Goal: Task Accomplishment & Management: Use online tool/utility

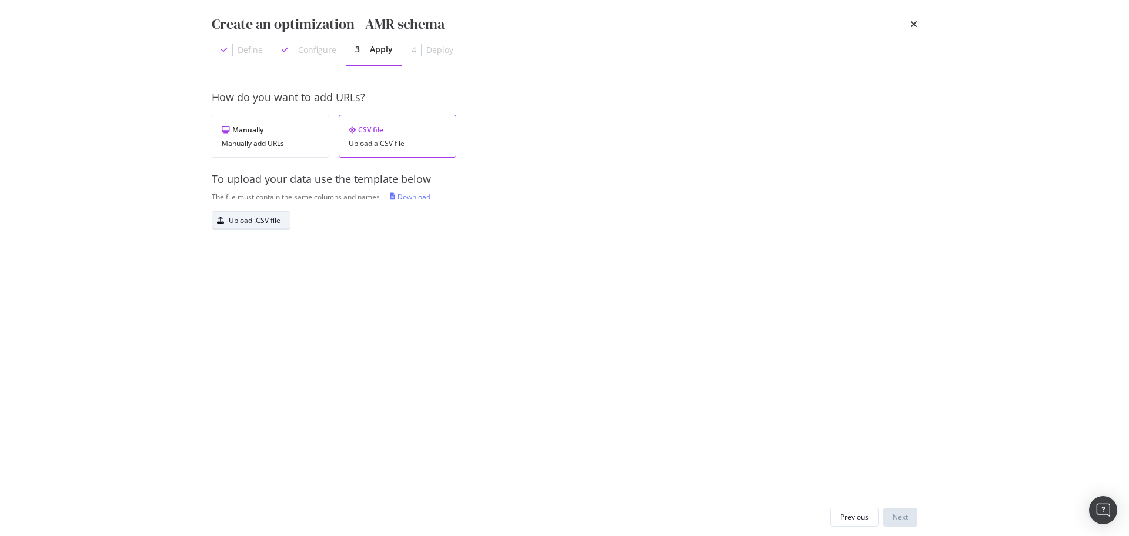
click at [251, 221] on div "Upload .CSV file" at bounding box center [255, 220] width 52 height 10
click at [907, 520] on div "Next" at bounding box center [900, 517] width 15 height 10
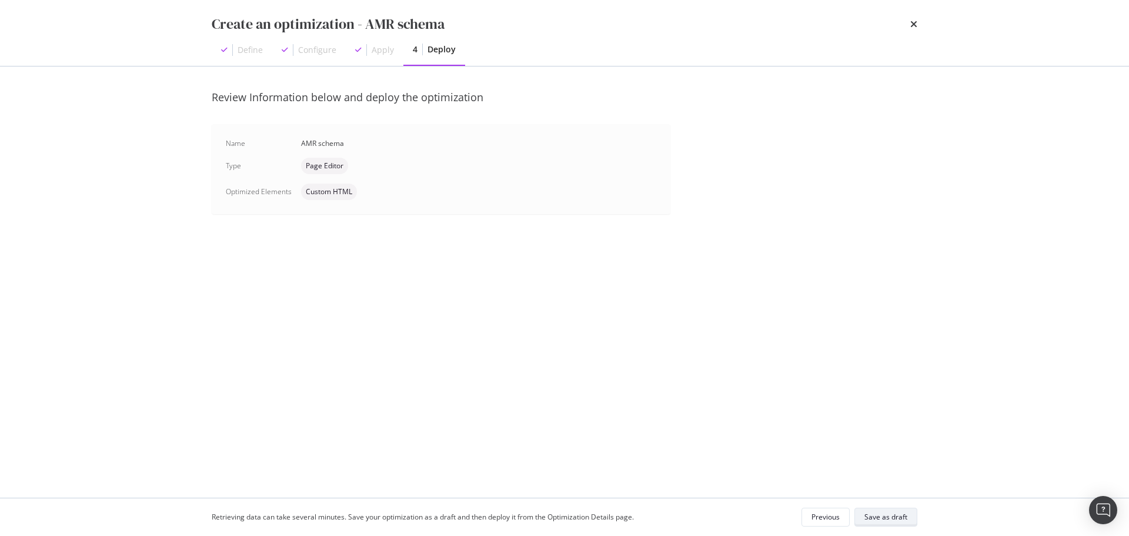
click at [872, 518] on div "Save as draft" at bounding box center [886, 517] width 43 height 10
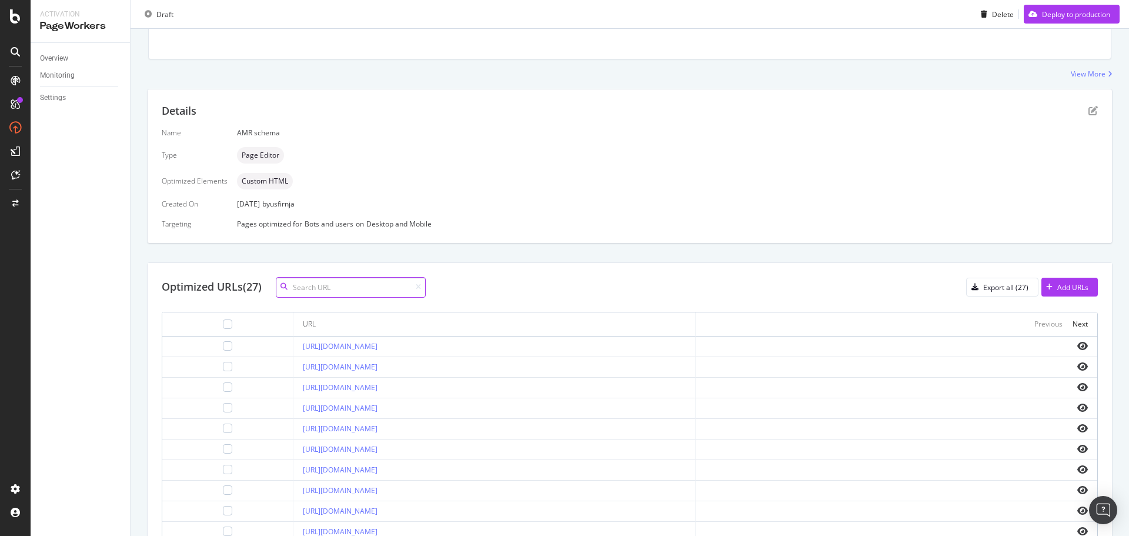
scroll to position [176, 0]
drag, startPoint x: 540, startPoint y: 343, endPoint x: 241, endPoint y: 336, distance: 299.4
click at [293, 336] on td "[URL][DOMAIN_NAME]" at bounding box center [494, 343] width 402 height 21
copy link "[URL][DOMAIN_NAME]"
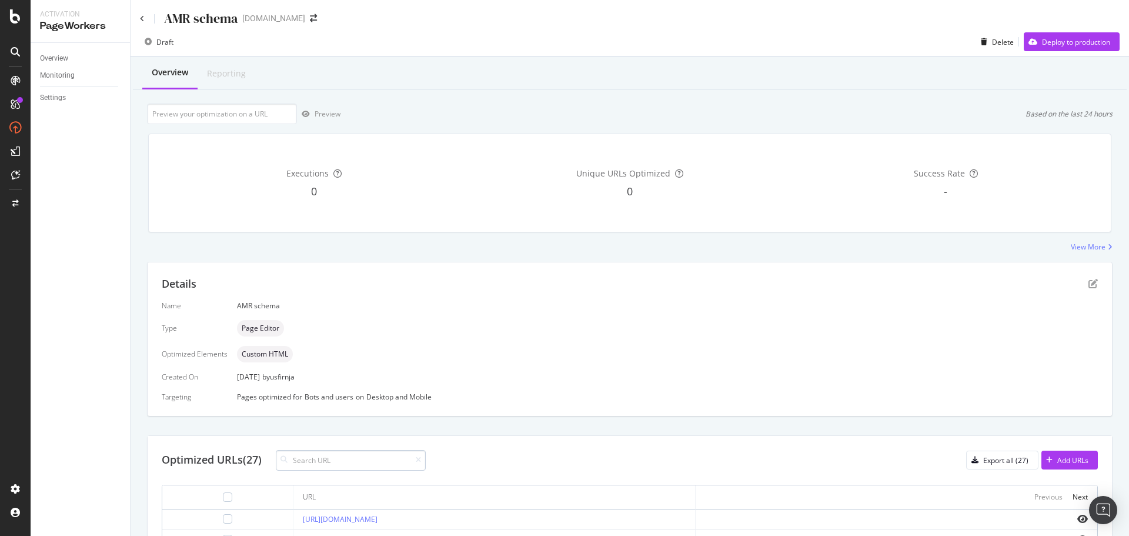
scroll to position [118, 0]
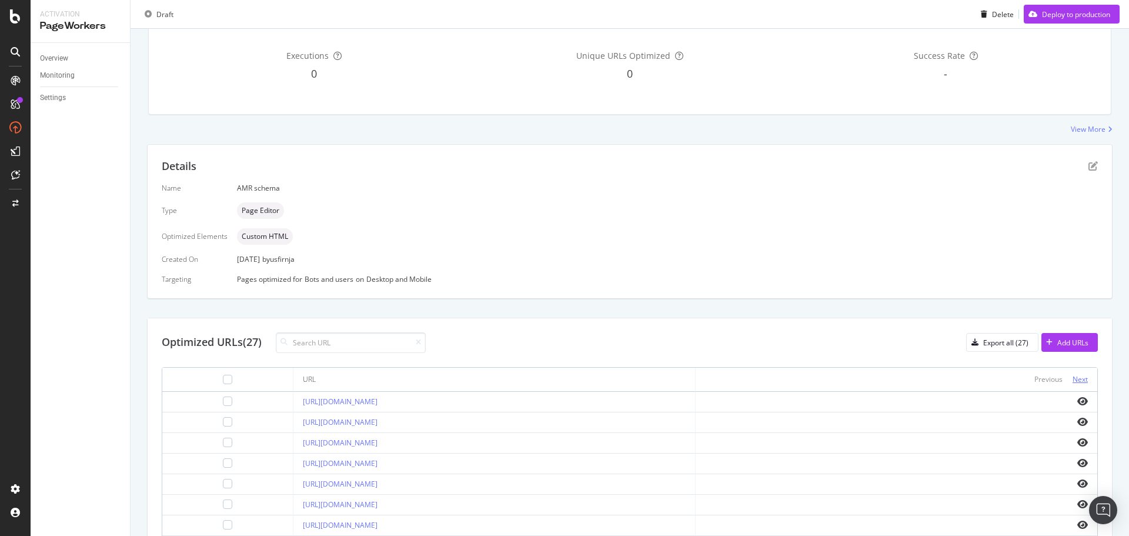
click at [1076, 378] on div "Next" at bounding box center [1080, 379] width 15 height 10
click at [1047, 381] on div "Previous" at bounding box center [1048, 379] width 28 height 10
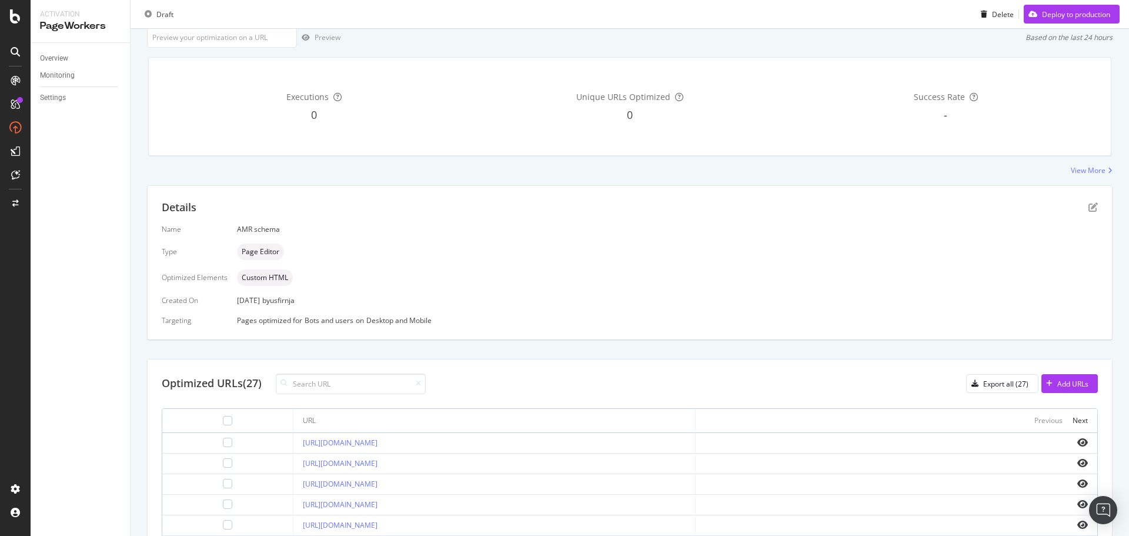
scroll to position [45, 0]
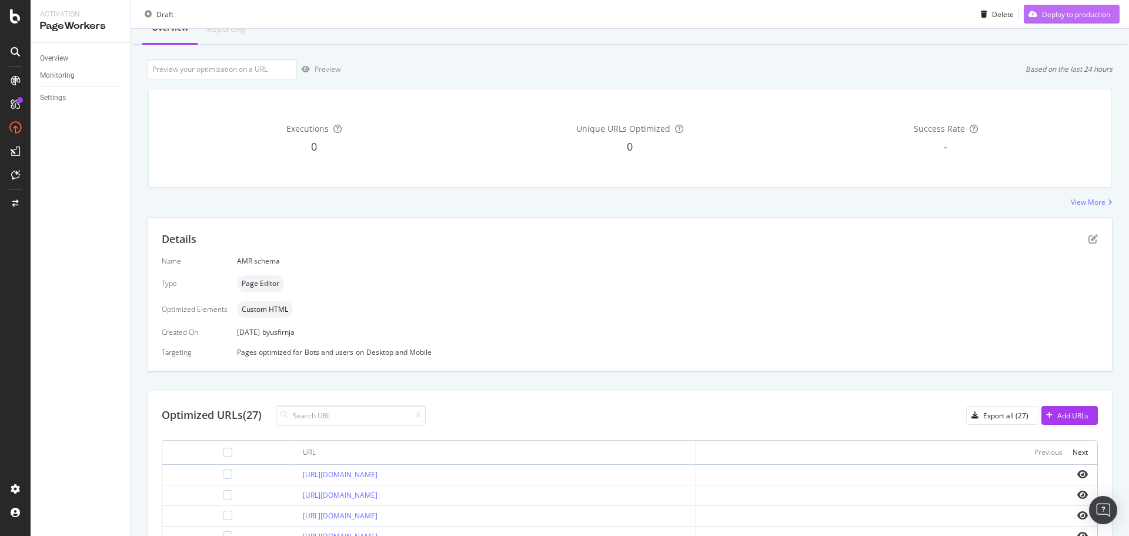
click at [1030, 17] on div "button" at bounding box center [1033, 14] width 18 height 7
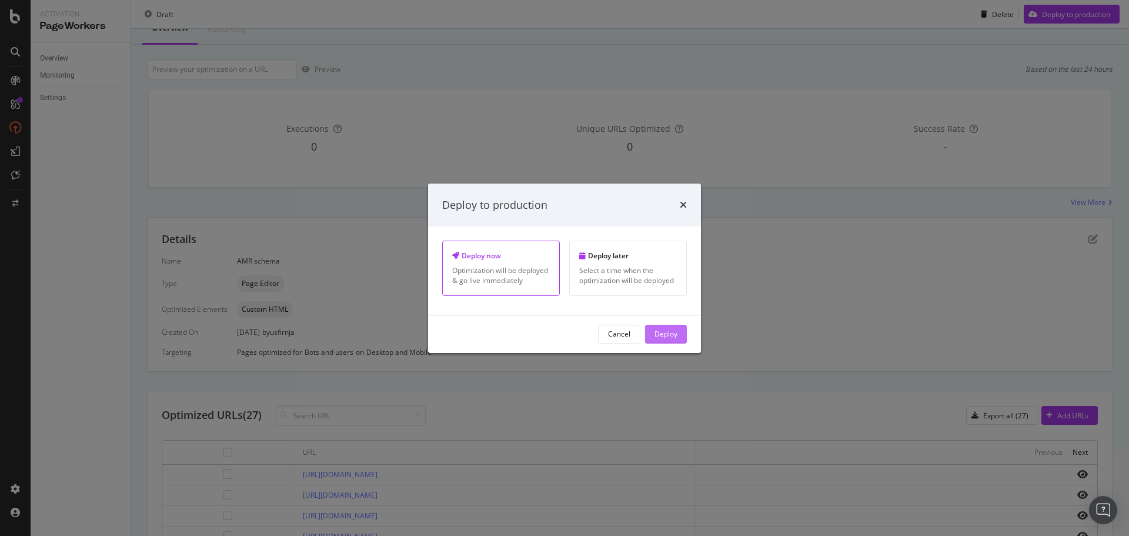
click at [660, 336] on div "Deploy" at bounding box center [666, 334] width 23 height 10
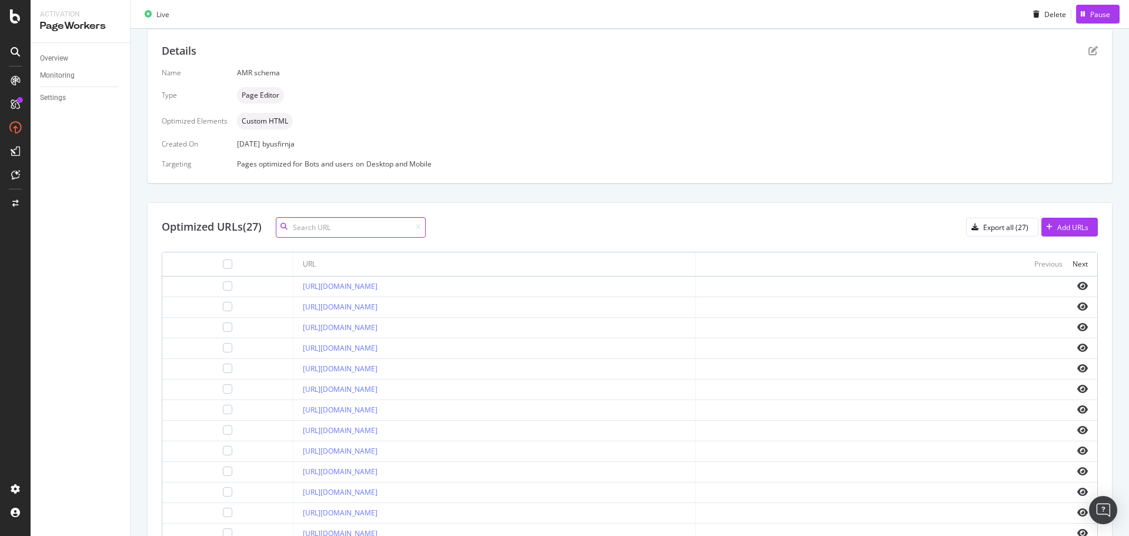
scroll to position [280, 0]
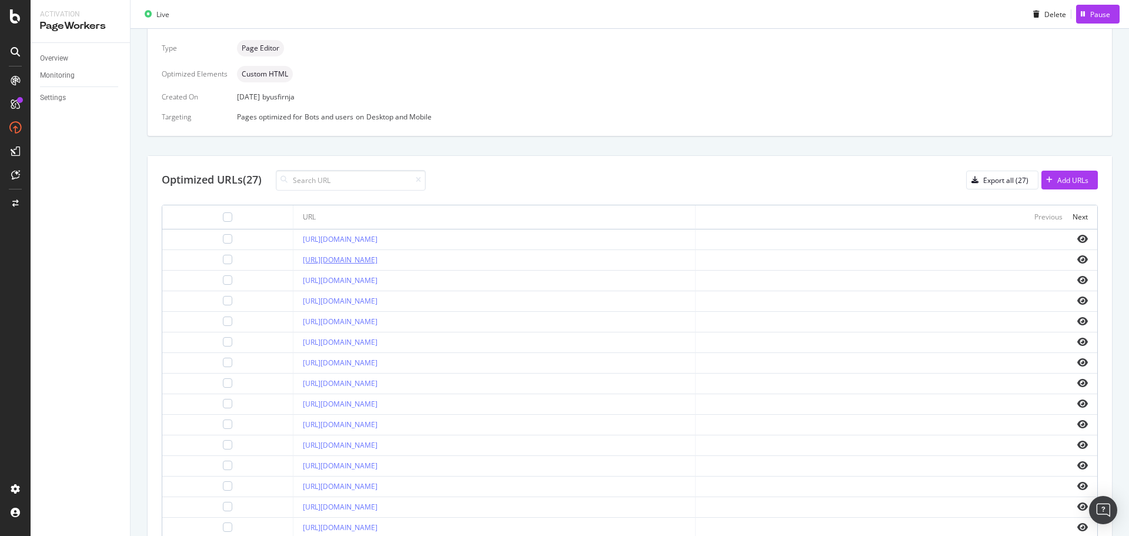
click at [378, 257] on link "[URL][DOMAIN_NAME]" at bounding box center [340, 260] width 75 height 10
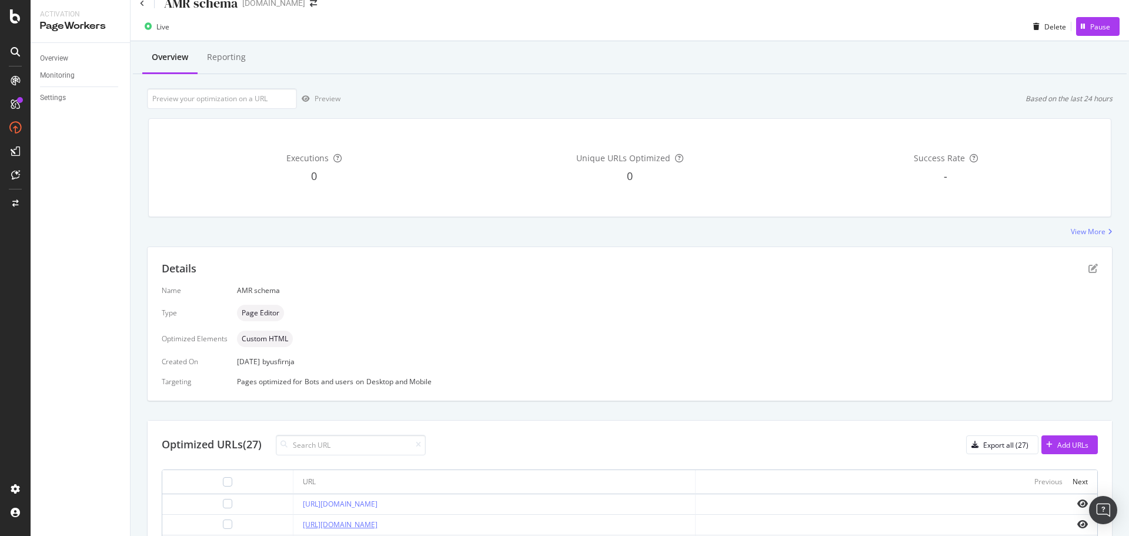
scroll to position [0, 0]
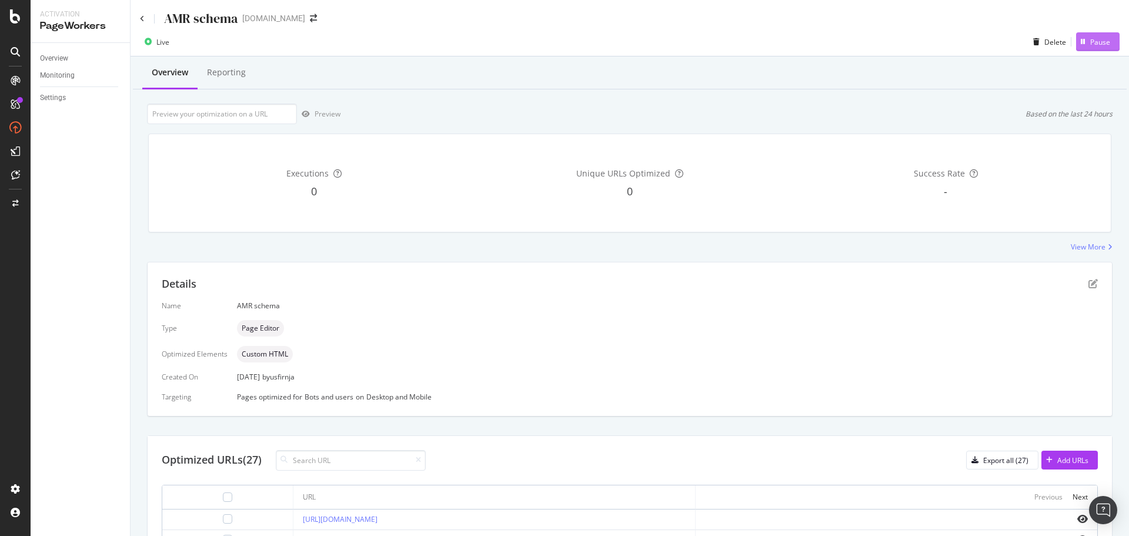
click at [1090, 45] on div "Pause" at bounding box center [1100, 42] width 20 height 10
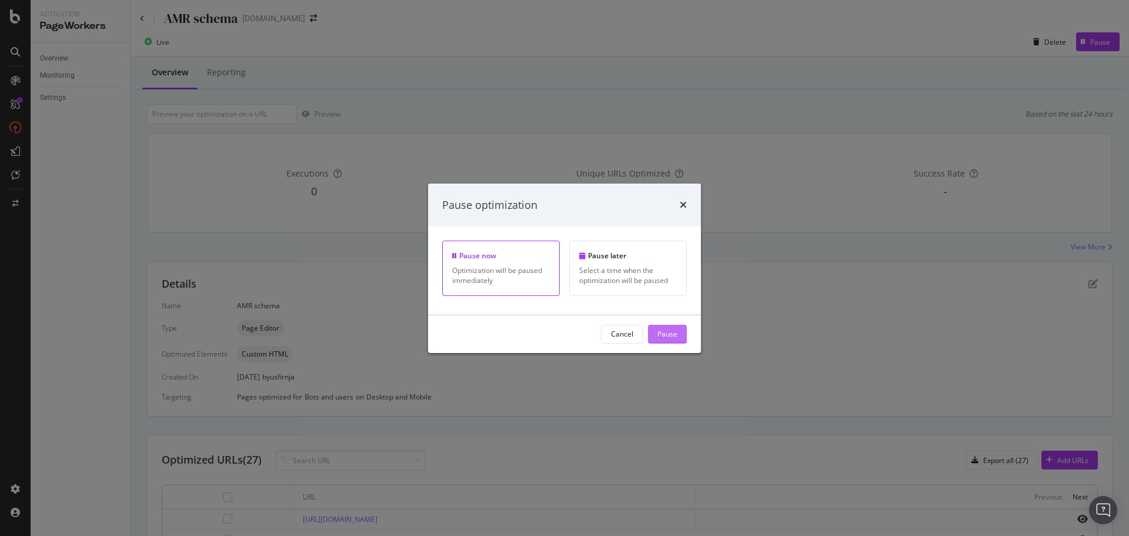
click at [666, 333] on div "Pause" at bounding box center [667, 334] width 20 height 10
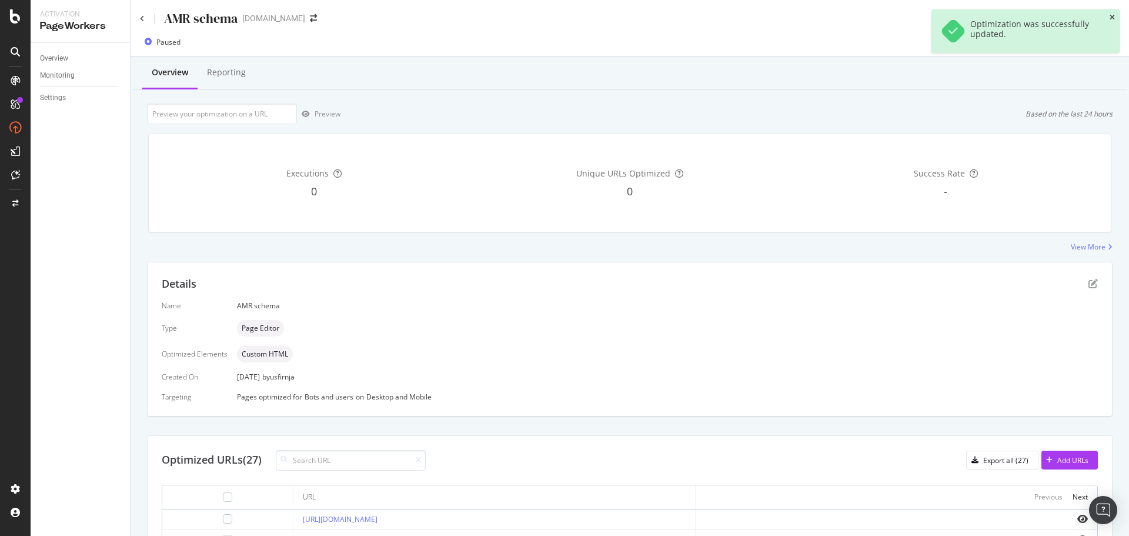
click at [1114, 16] on icon "close toast" at bounding box center [1112, 17] width 5 height 7
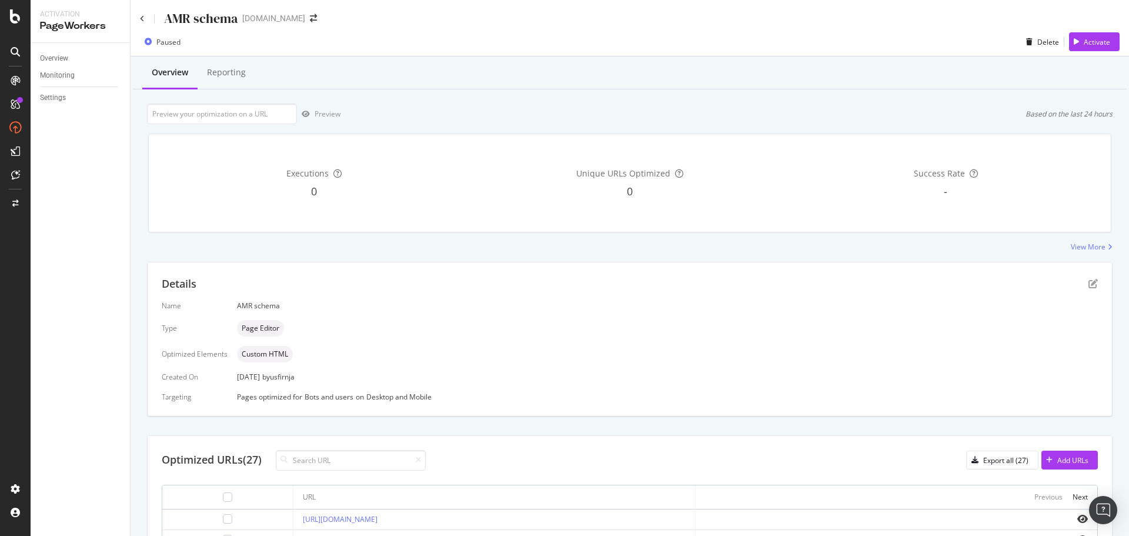
click at [145, 22] on div "AMR schema" at bounding box center [189, 18] width 98 height 18
click at [142, 20] on icon at bounding box center [142, 18] width 5 height 7
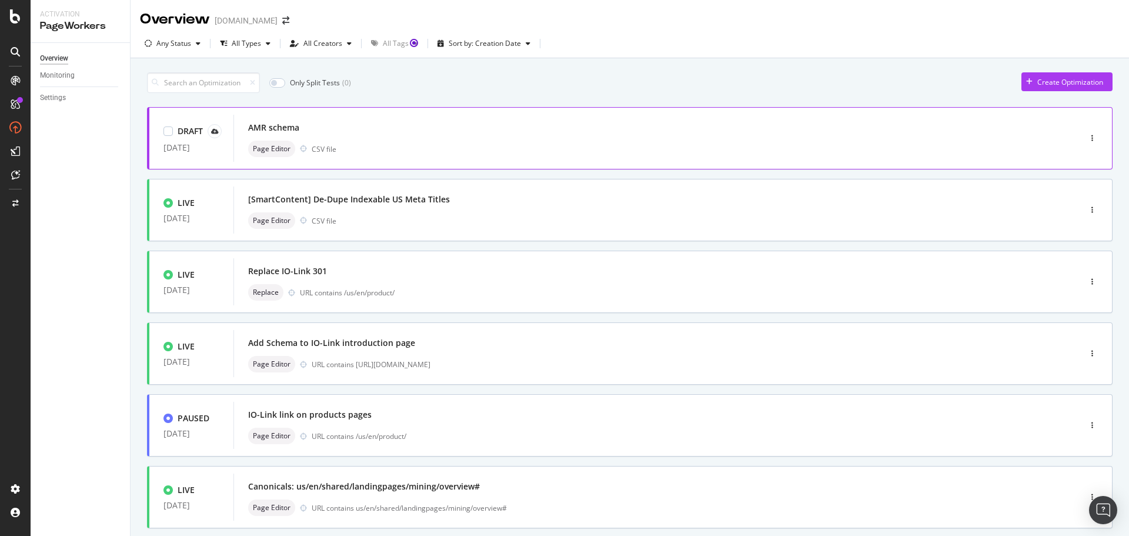
click at [352, 125] on div "AMR schema" at bounding box center [639, 127] width 782 height 16
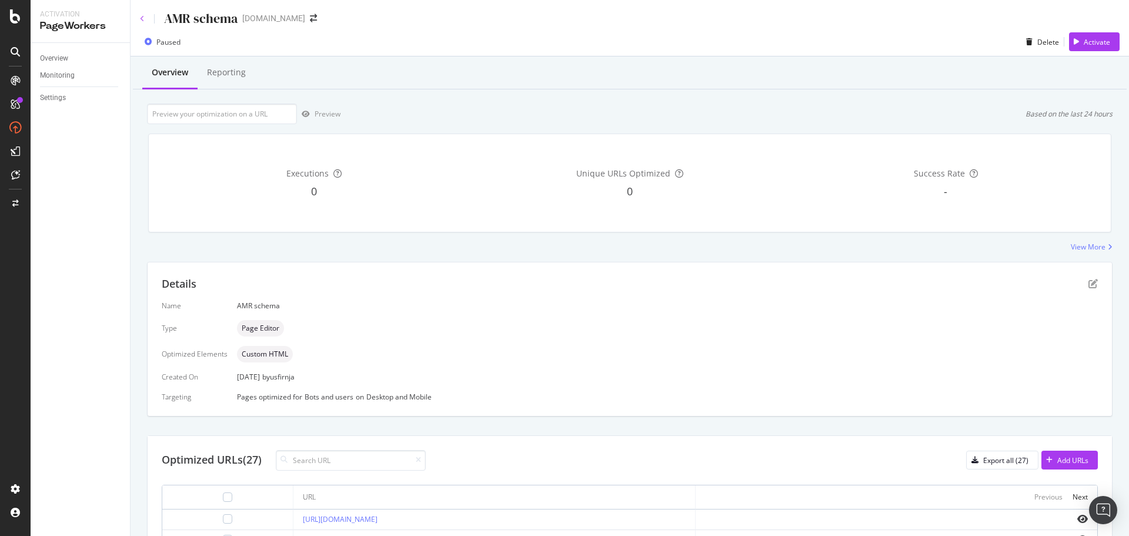
click at [142, 18] on icon at bounding box center [142, 18] width 5 height 7
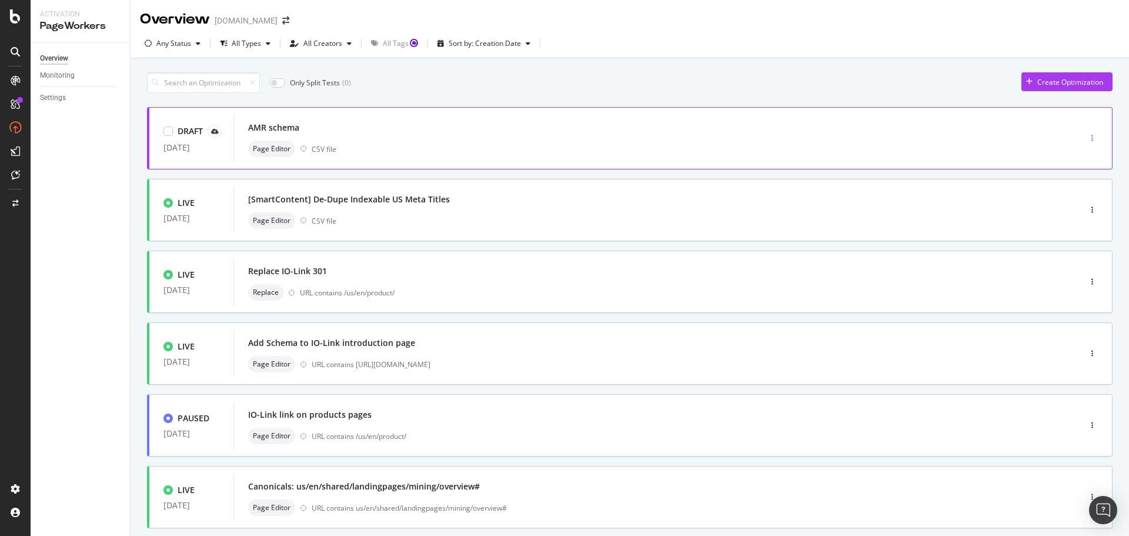
click at [1087, 136] on div "button" at bounding box center [1092, 138] width 11 height 7
click at [1055, 157] on div at bounding box center [1050, 160] width 9 height 7
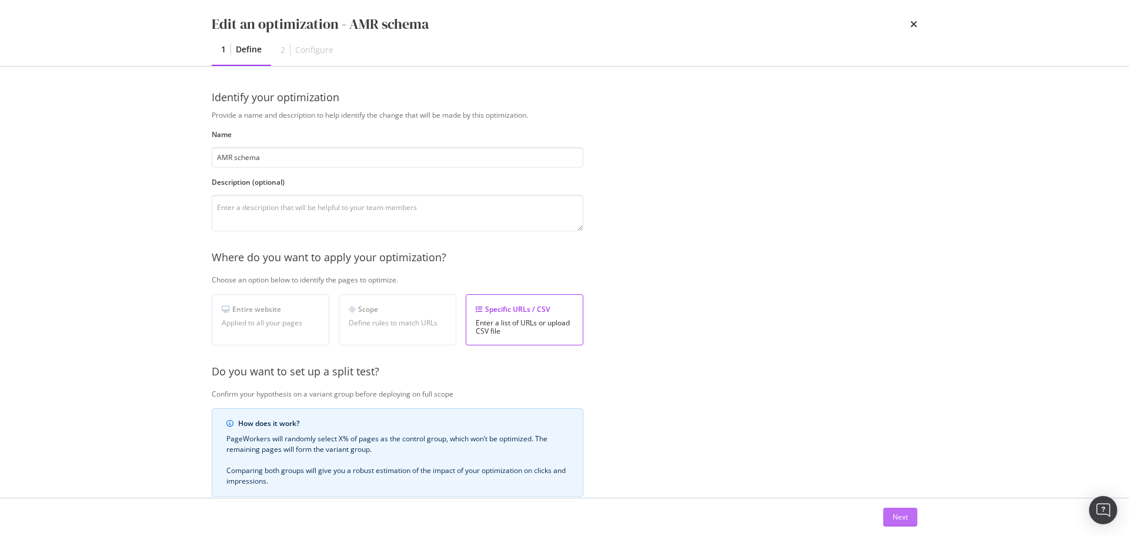
click at [904, 517] on div "Next" at bounding box center [900, 517] width 15 height 10
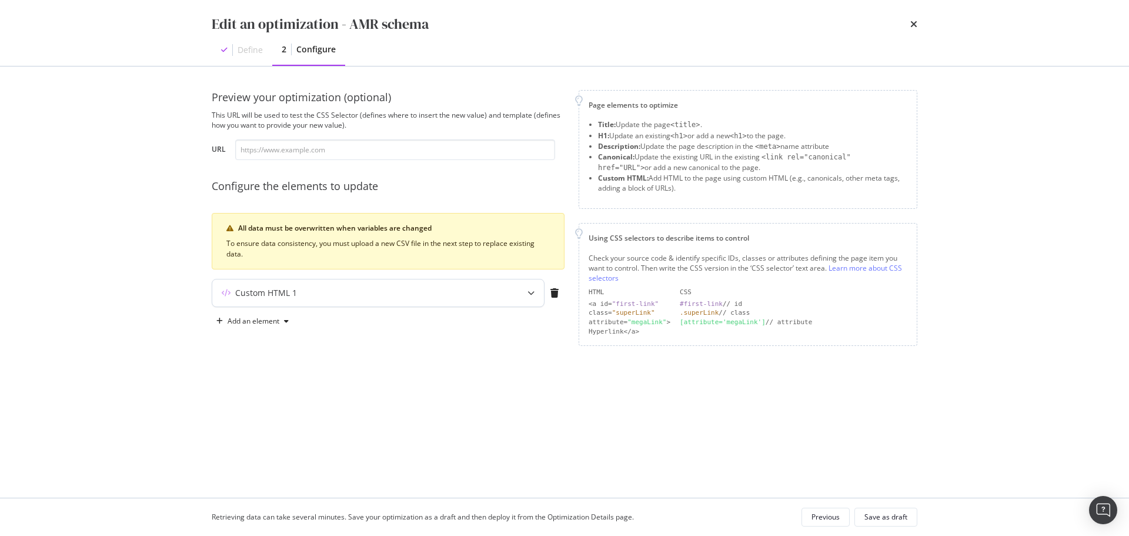
click at [354, 292] on div "Custom HTML 1" at bounding box center [354, 293] width 285 height 12
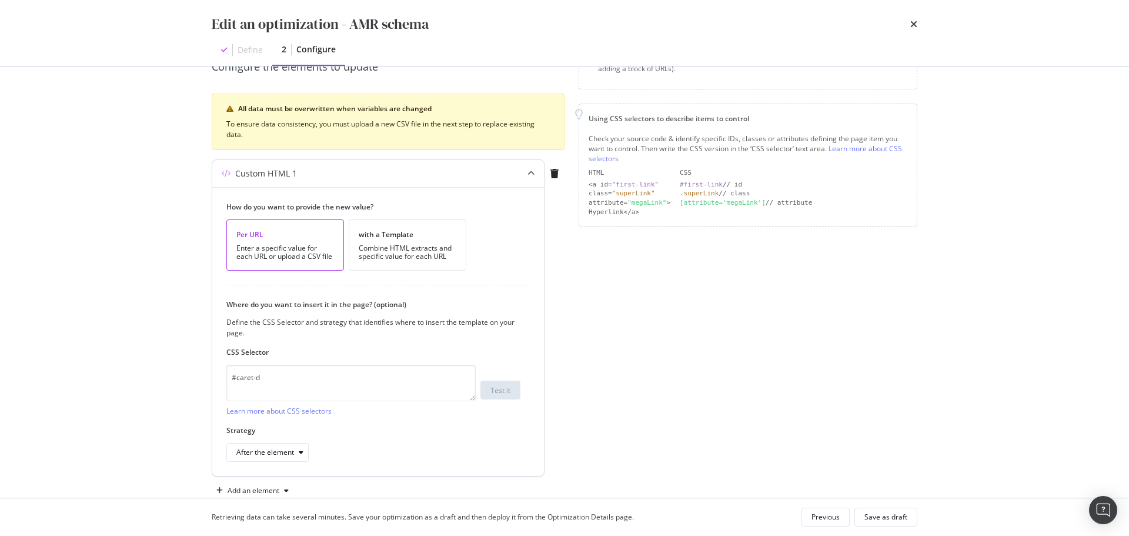
scroll to position [145, 0]
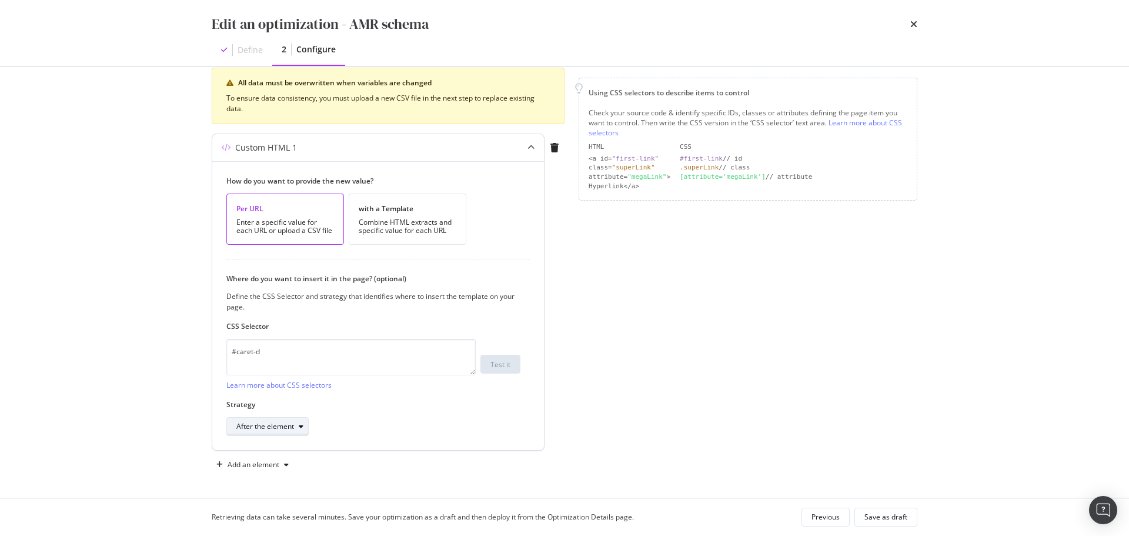
click at [295, 427] on div "modal" at bounding box center [301, 426] width 14 height 7
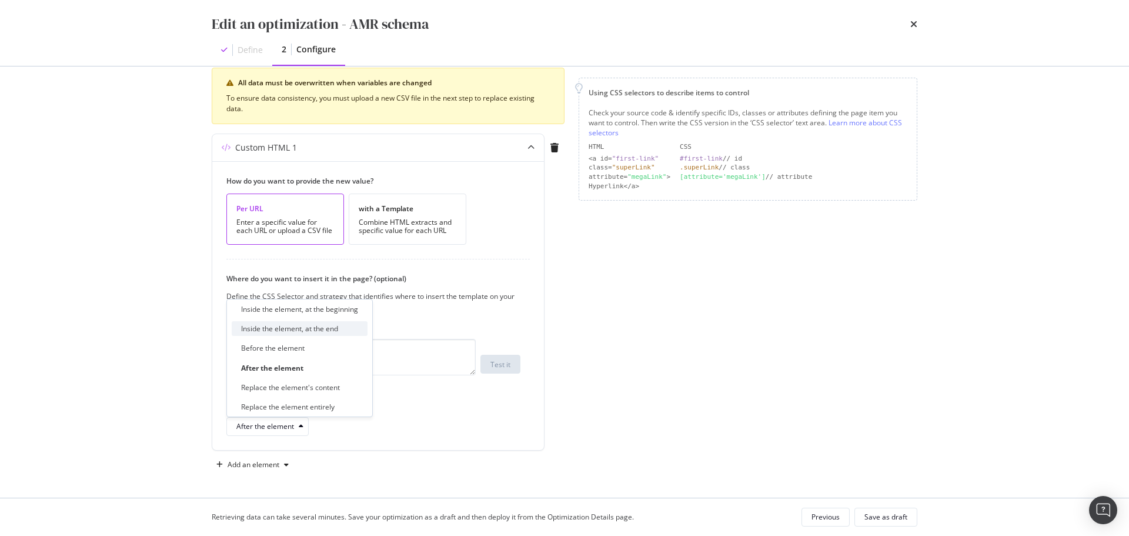
click at [295, 333] on div "Inside the element, at the end" at bounding box center [289, 328] width 97 height 10
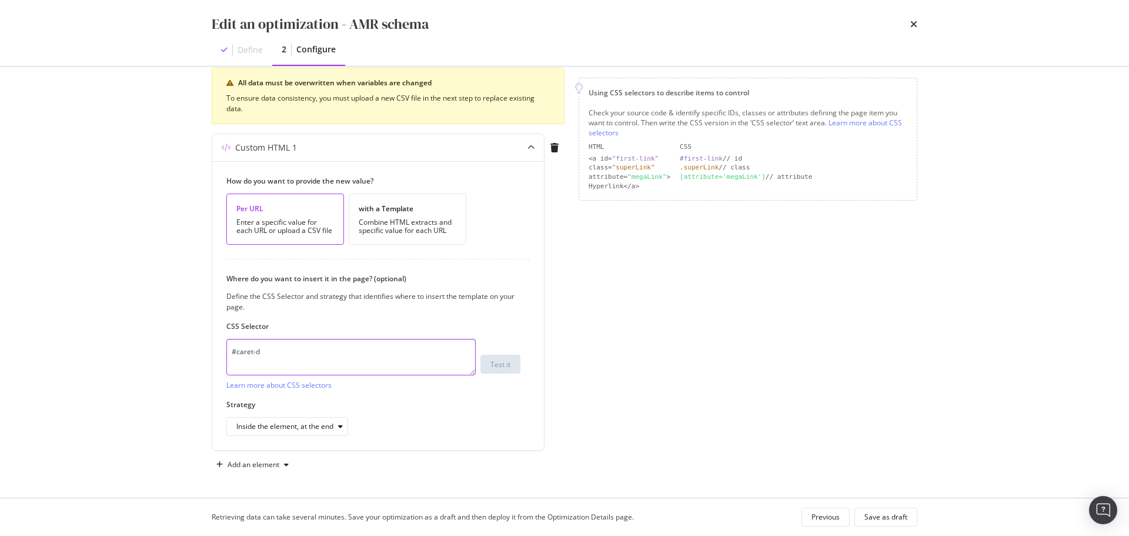
drag, startPoint x: 205, startPoint y: 362, endPoint x: 104, endPoint y: 362, distance: 101.2
click at [104, 362] on div "Edit an optimization - AMR schema Define 2 Configure Preview your optimization …" at bounding box center [564, 268] width 1129 height 536
paste textarea "y9qi2 > script"
type textarea "#y9qi2 > script"
click at [889, 518] on div "Save as draft" at bounding box center [886, 517] width 43 height 10
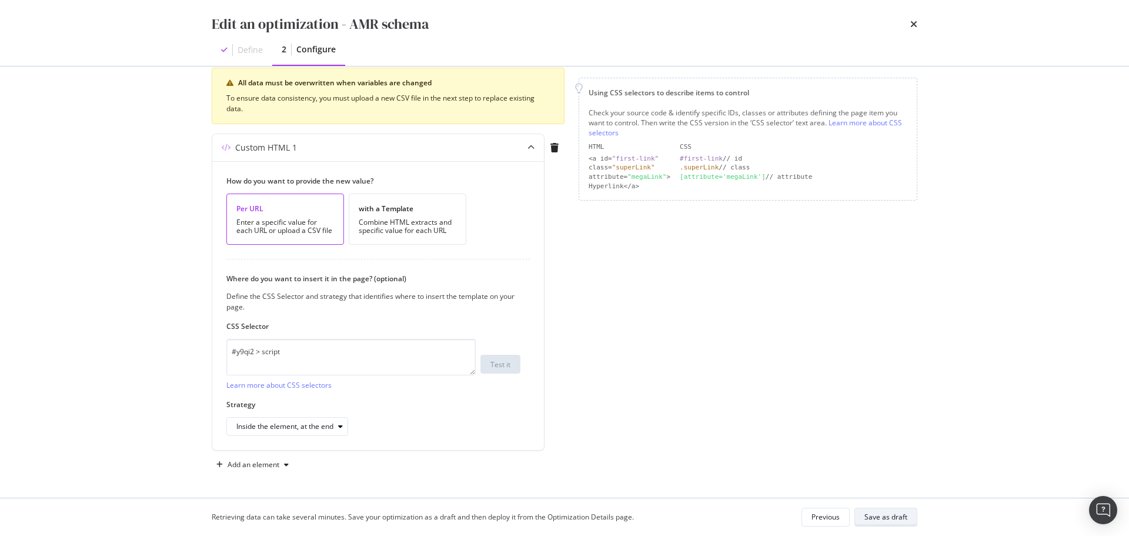
click at [909, 518] on button "Save as draft" at bounding box center [886, 517] width 63 height 19
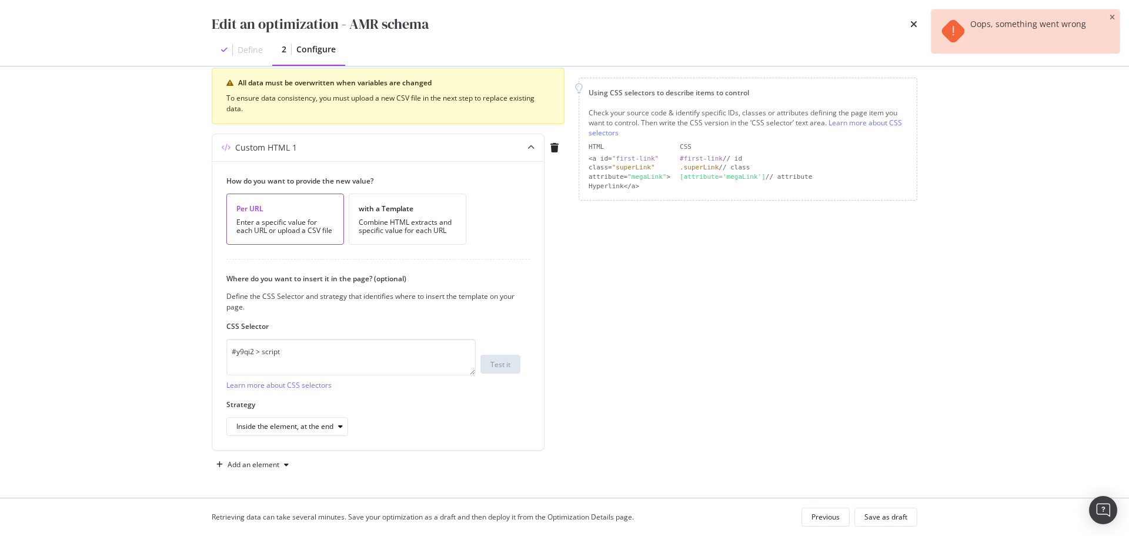
click at [740, 433] on div "Page elements to optimize Title: Update the page <title> . H1: Update an existi…" at bounding box center [748, 209] width 339 height 529
click at [1113, 16] on icon "close toast" at bounding box center [1112, 17] width 5 height 7
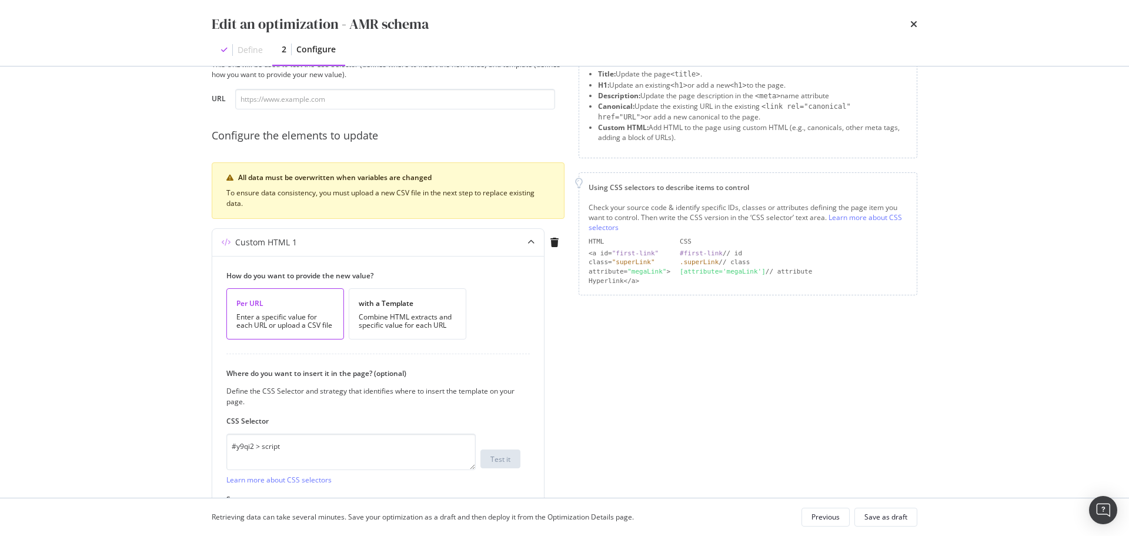
scroll to position [0, 0]
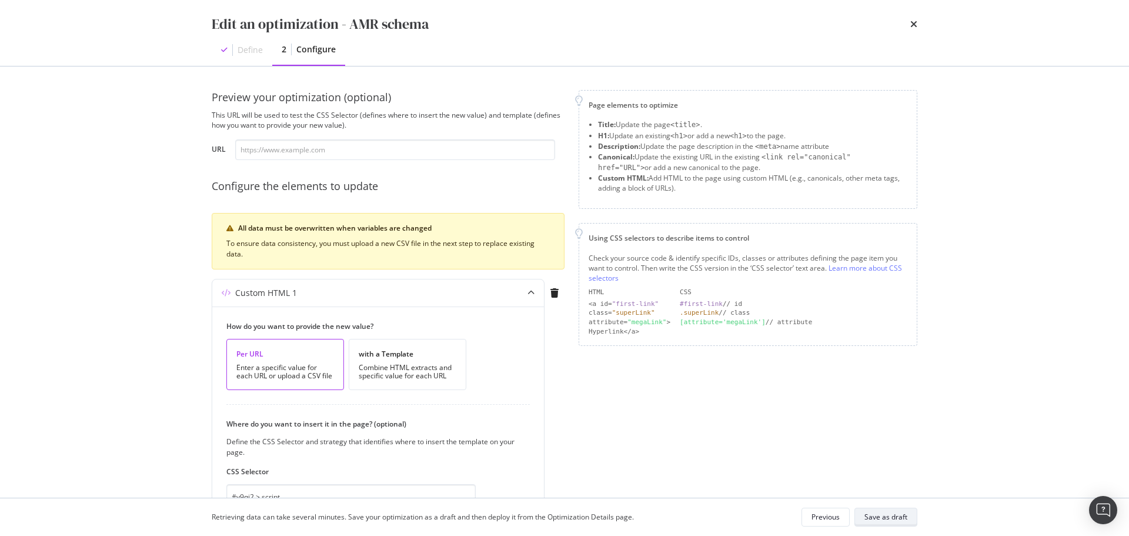
click at [909, 515] on button "Save as draft" at bounding box center [886, 517] width 63 height 19
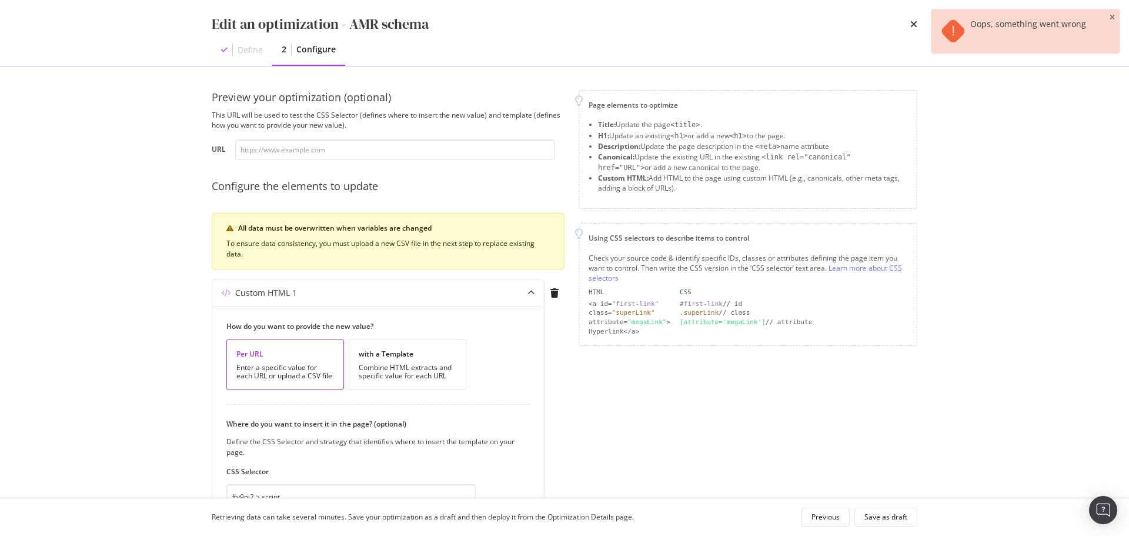
click at [536, 237] on div "All data must be overwritten when variables are changed To ensure data consiste…" at bounding box center [388, 241] width 353 height 56
drag, startPoint x: 582, startPoint y: 362, endPoint x: 580, endPoint y: 373, distance: 11.2
click at [582, 362] on div "Page elements to optimize Title: Update the page <title> . H1: Update an existi…" at bounding box center [748, 354] width 339 height 529
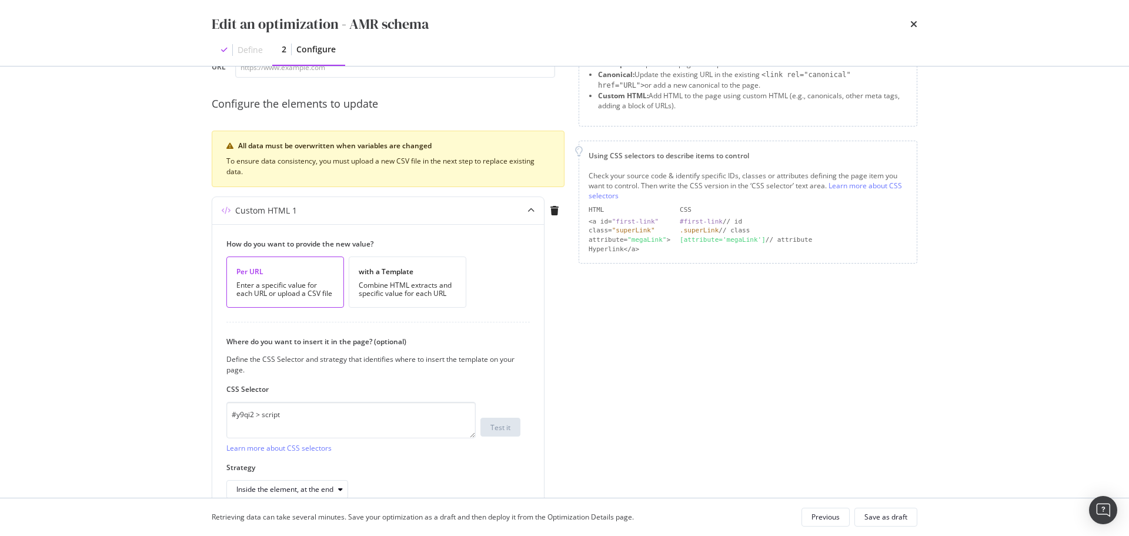
scroll to position [145, 0]
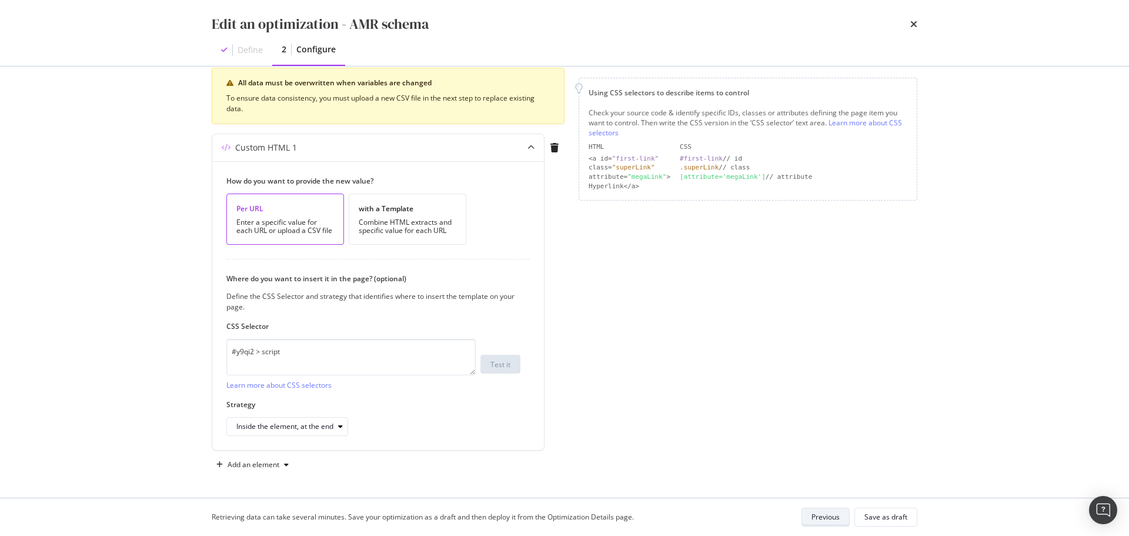
click at [816, 516] on div "Previous" at bounding box center [826, 517] width 28 height 10
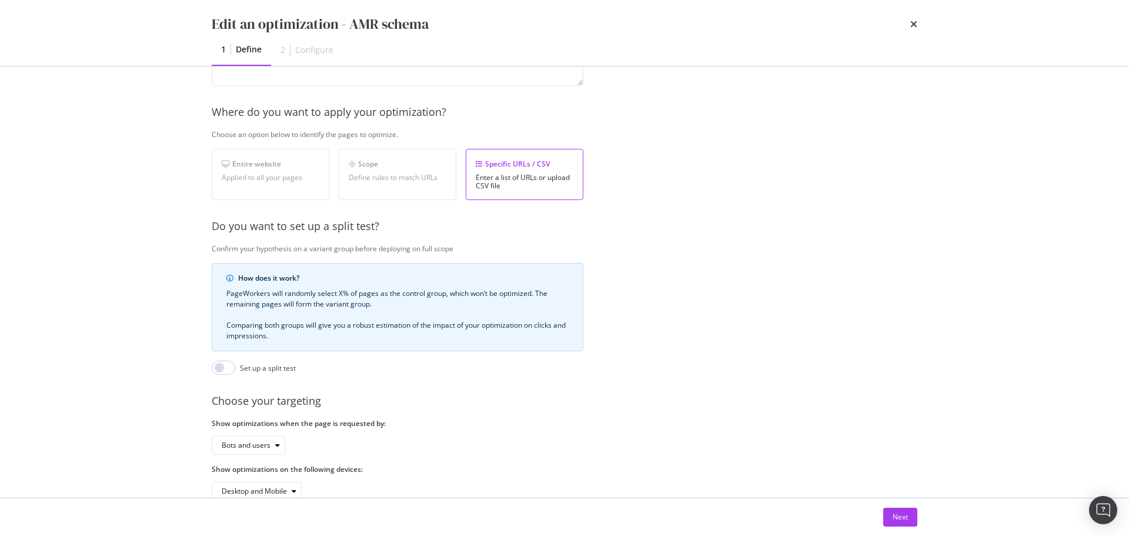
drag, startPoint x: 513, startPoint y: 176, endPoint x: 523, endPoint y: 185, distance: 14.2
click at [513, 176] on div "Enter a list of URLs or upload CSV file" at bounding box center [525, 181] width 98 height 16
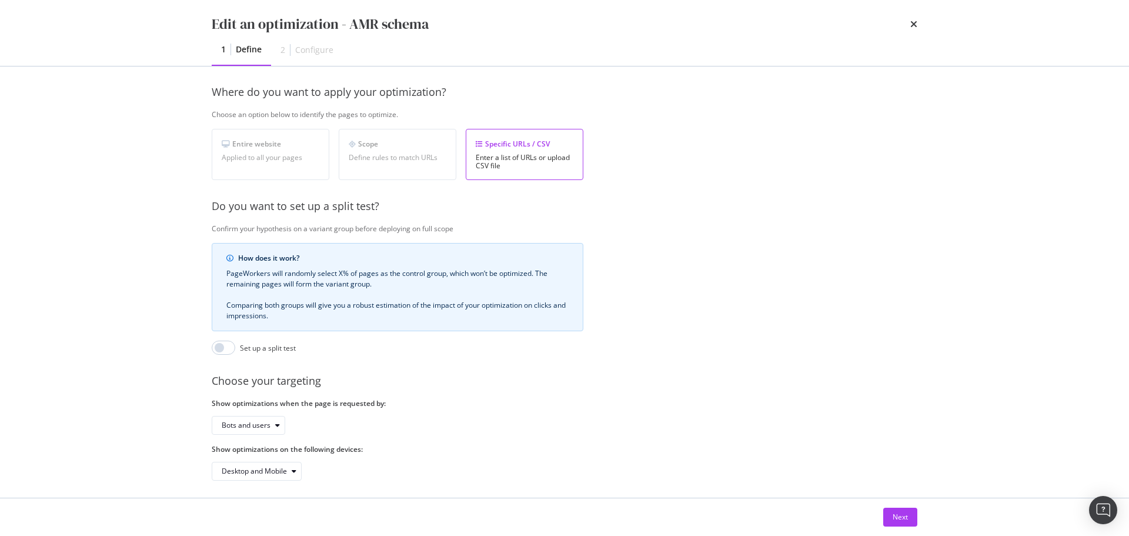
scroll to position [181, 0]
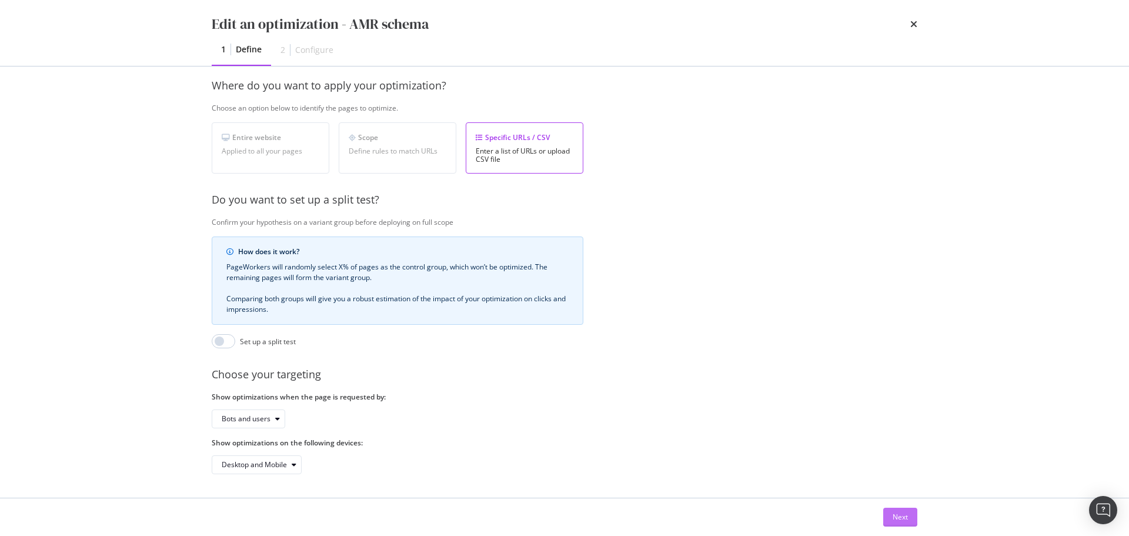
click at [909, 518] on button "Next" at bounding box center [900, 517] width 34 height 19
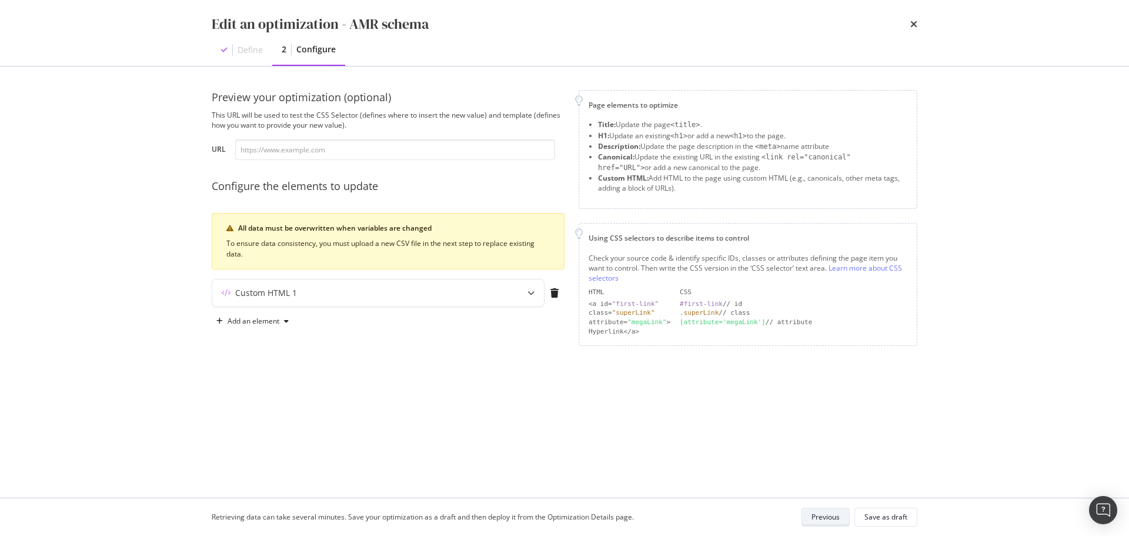
scroll to position [0, 0]
click at [429, 295] on div "Custom HTML 1" at bounding box center [354, 293] width 285 height 12
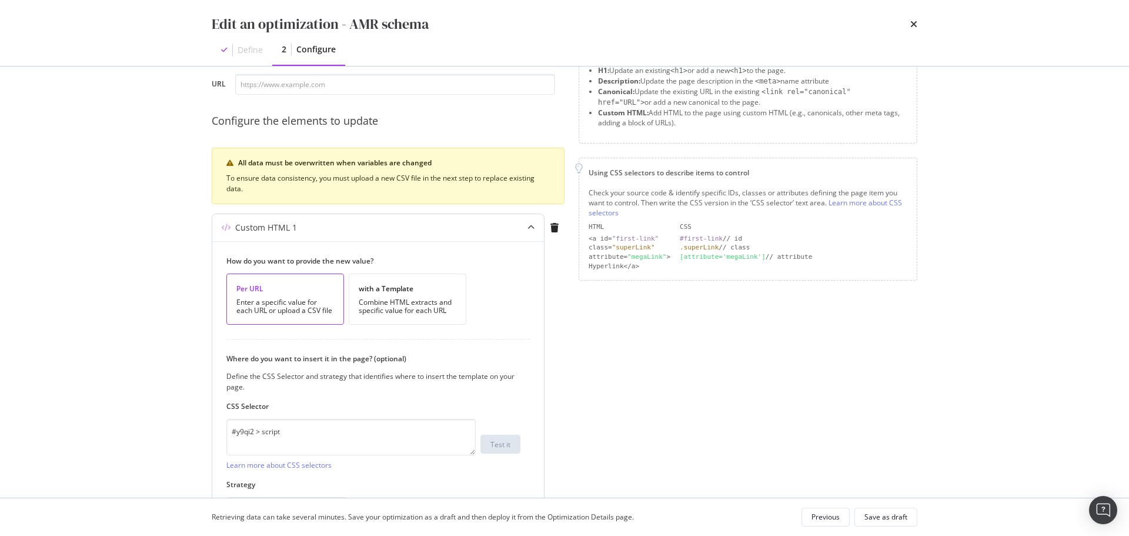
scroll to position [145, 0]
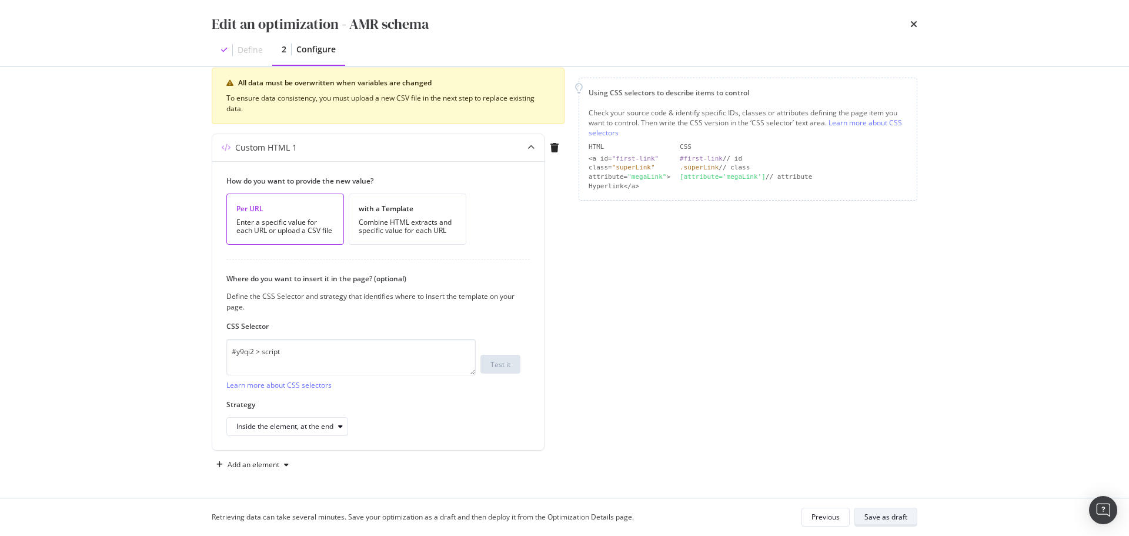
click at [909, 523] on button "Save as draft" at bounding box center [886, 517] width 63 height 19
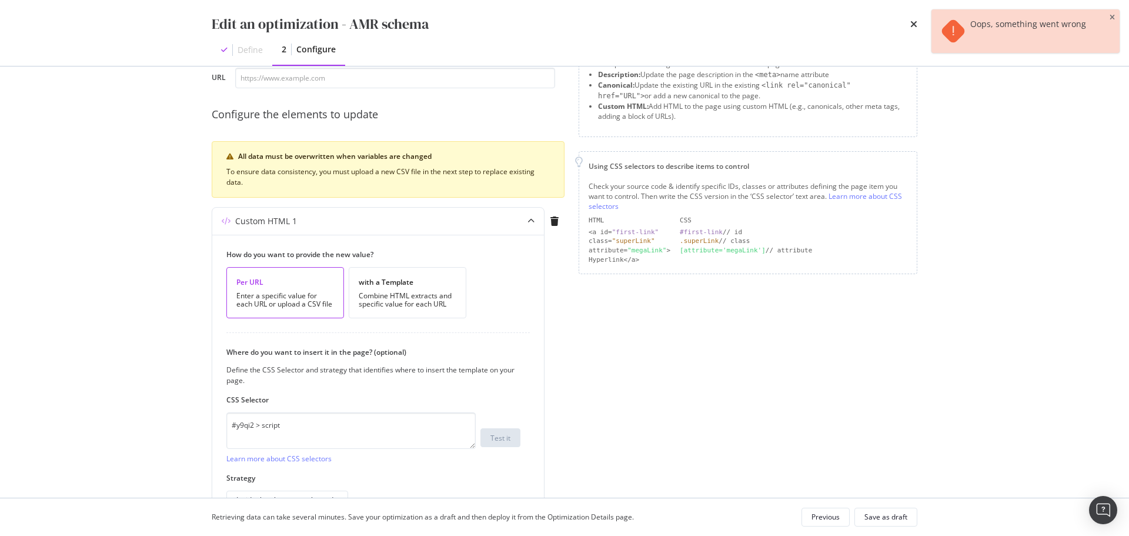
scroll to position [0, 0]
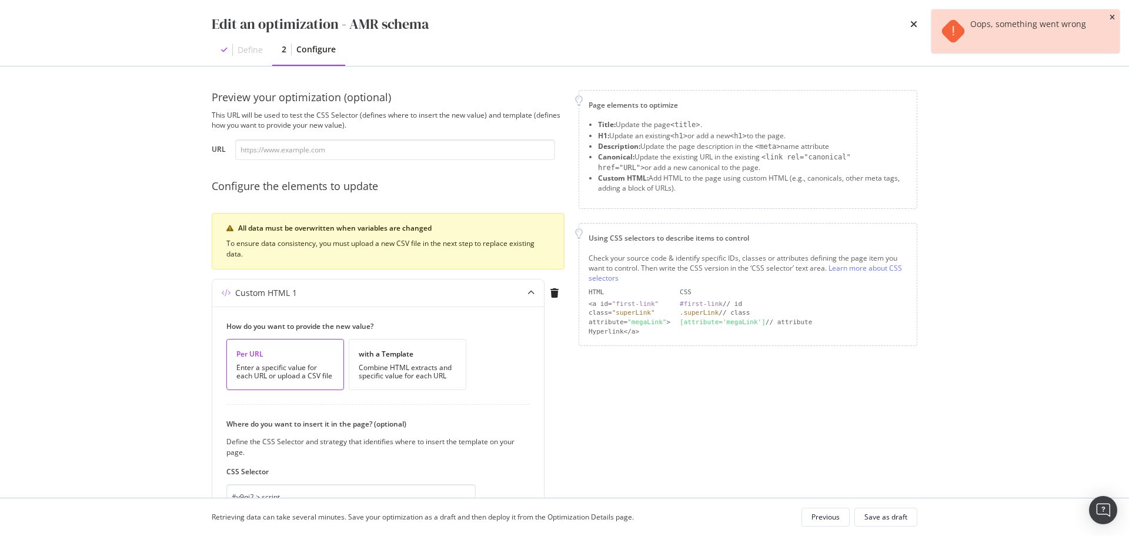
click at [1113, 16] on icon "close toast" at bounding box center [1112, 17] width 5 height 7
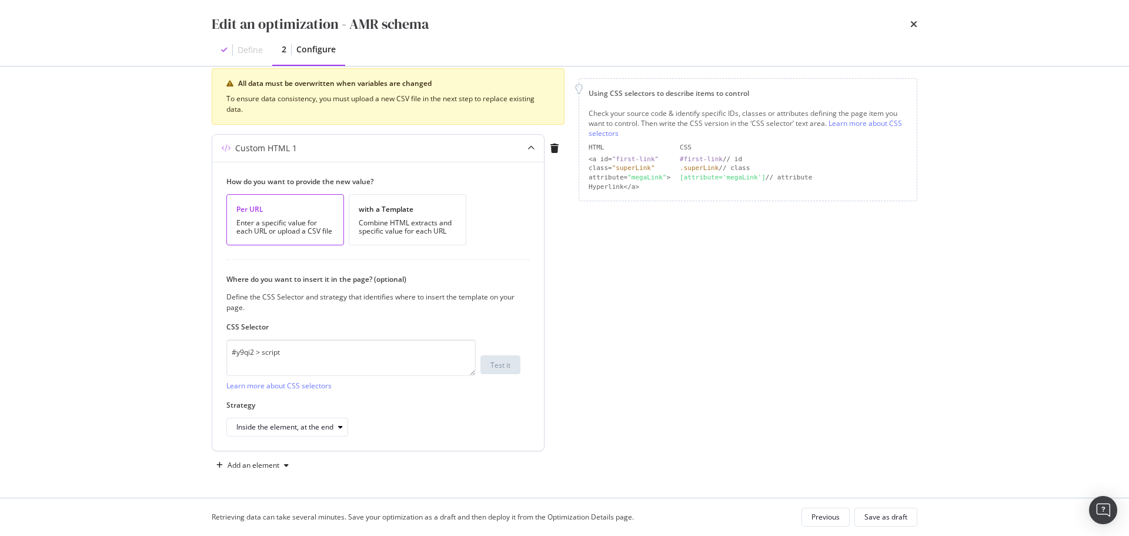
scroll to position [145, 0]
click at [536, 148] on div "modal" at bounding box center [531, 147] width 26 height 27
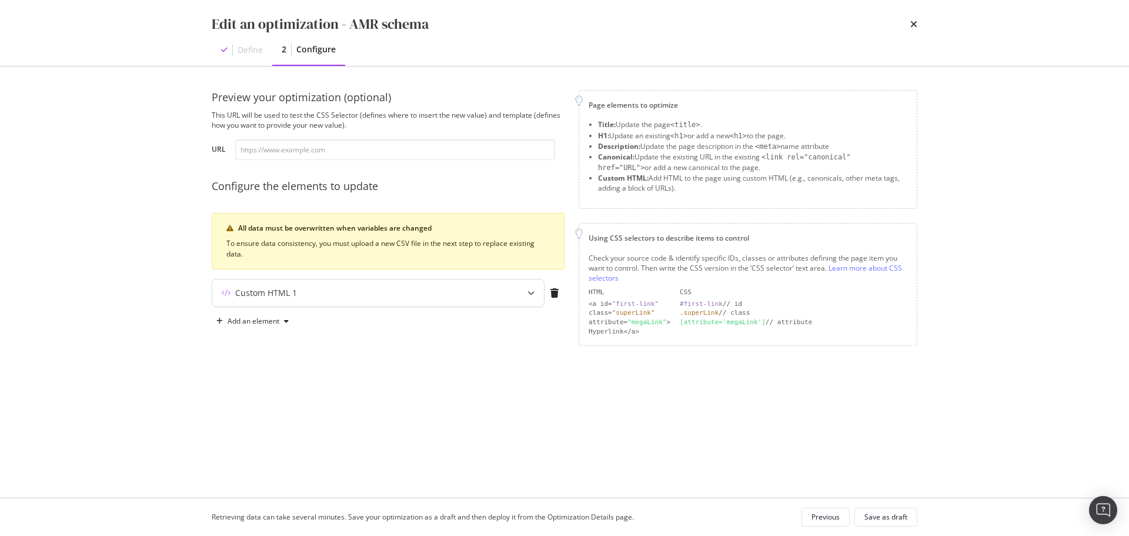
scroll to position [0, 0]
click at [539, 224] on div "All data must be overwritten when variables are changed" at bounding box center [394, 228] width 312 height 11
click at [893, 518] on div "Save as draft" at bounding box center [886, 517] width 43 height 10
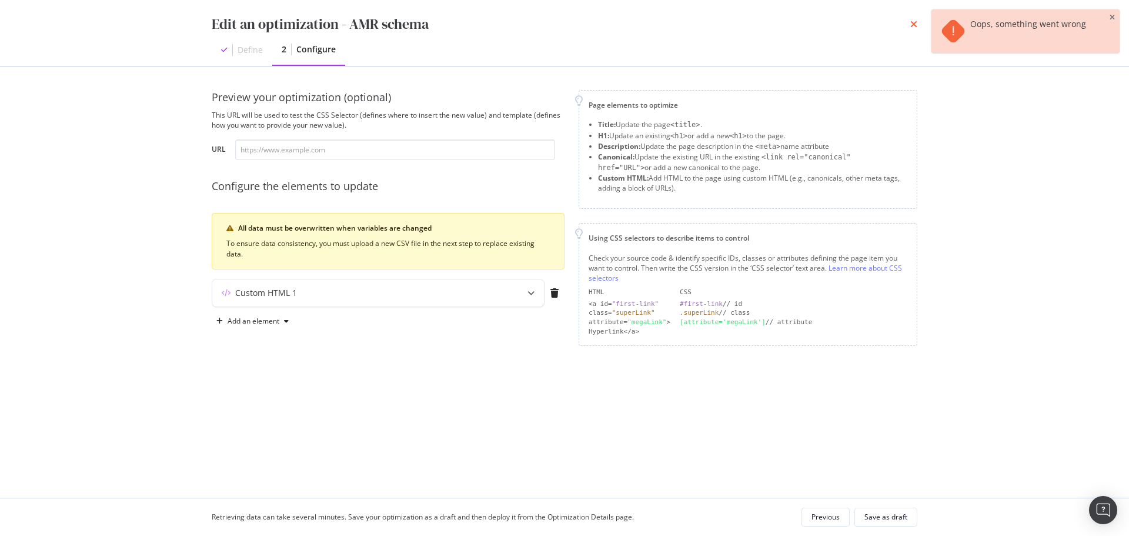
click at [912, 21] on icon "times" at bounding box center [913, 23] width 7 height 9
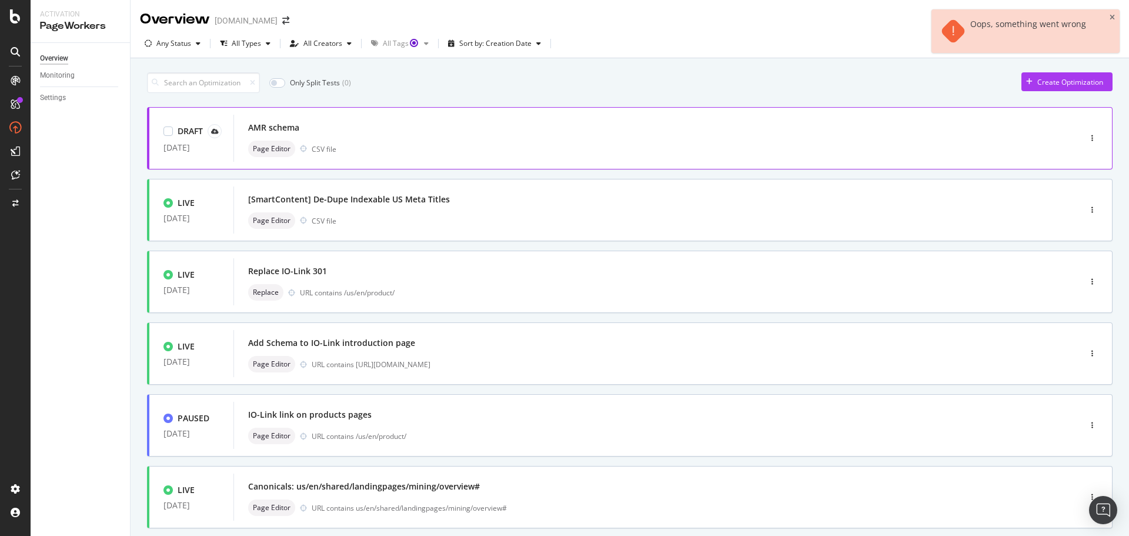
click at [831, 115] on div "AMR schema Page Editor CSV file" at bounding box center [638, 138] width 811 height 47
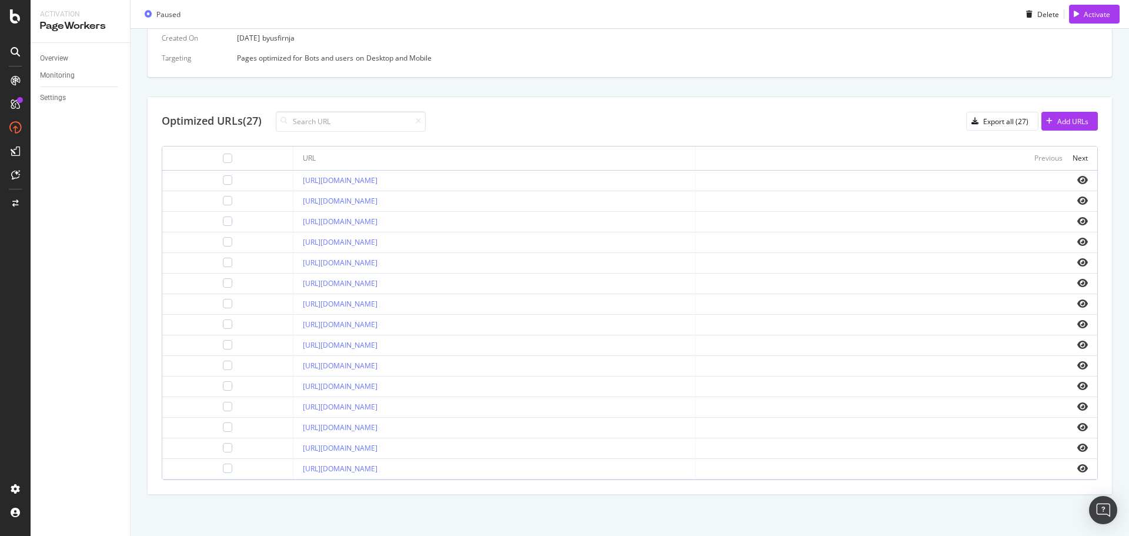
scroll to position [45, 0]
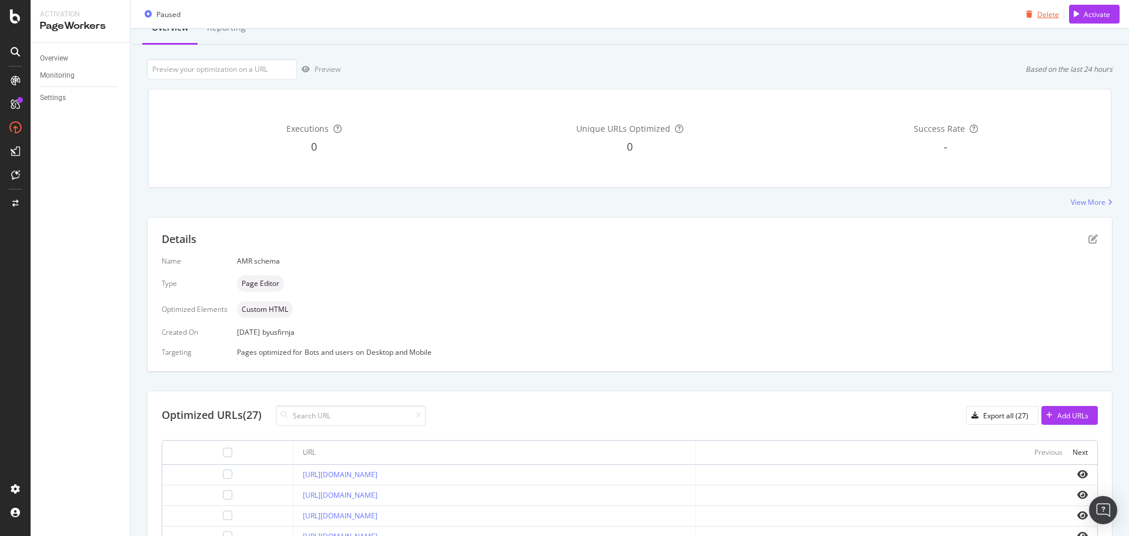
click at [1026, 14] on icon "button" at bounding box center [1029, 14] width 6 height 7
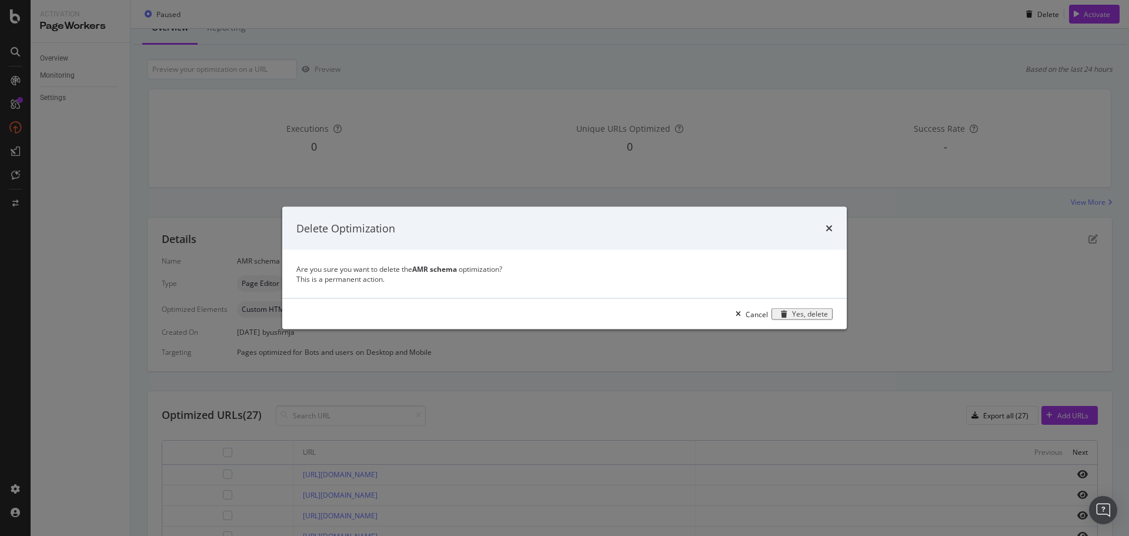
click at [792, 318] on div "Yes, delete" at bounding box center [810, 314] width 36 height 8
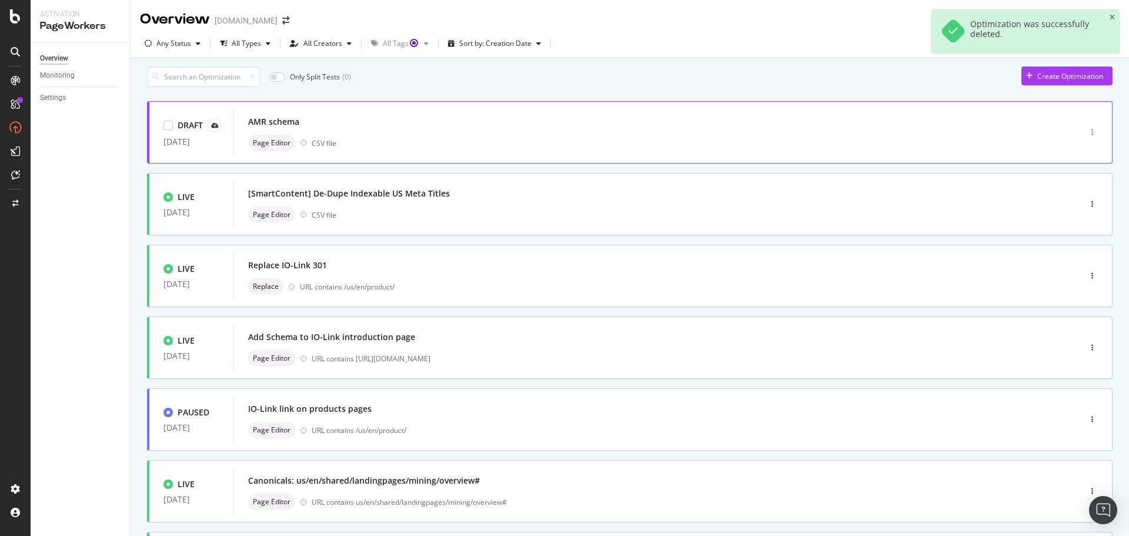
click at [1087, 136] on div "button" at bounding box center [1092, 132] width 11 height 7
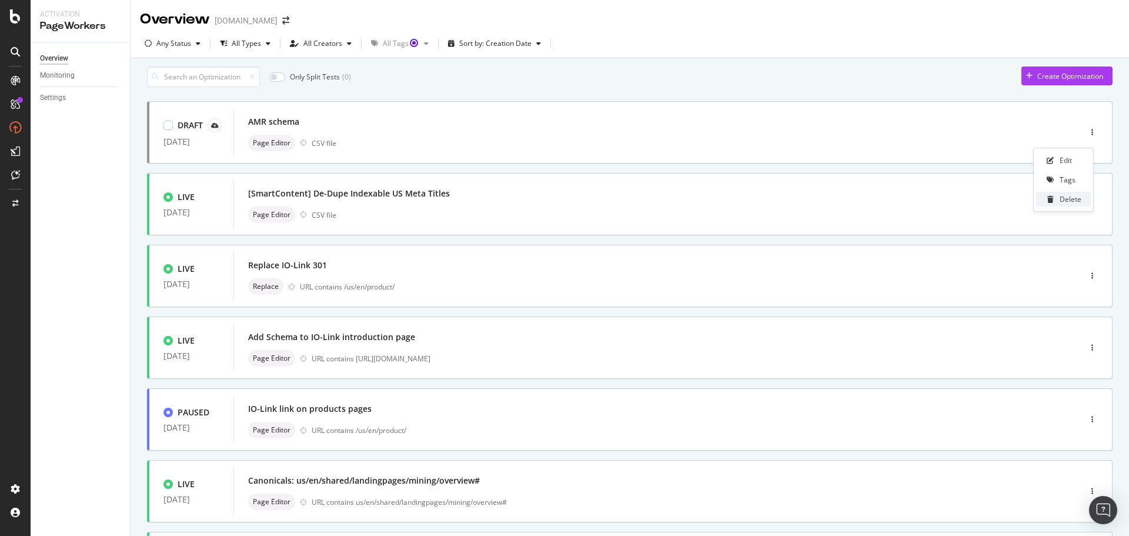
click at [1077, 199] on div "Delete" at bounding box center [1071, 199] width 22 height 10
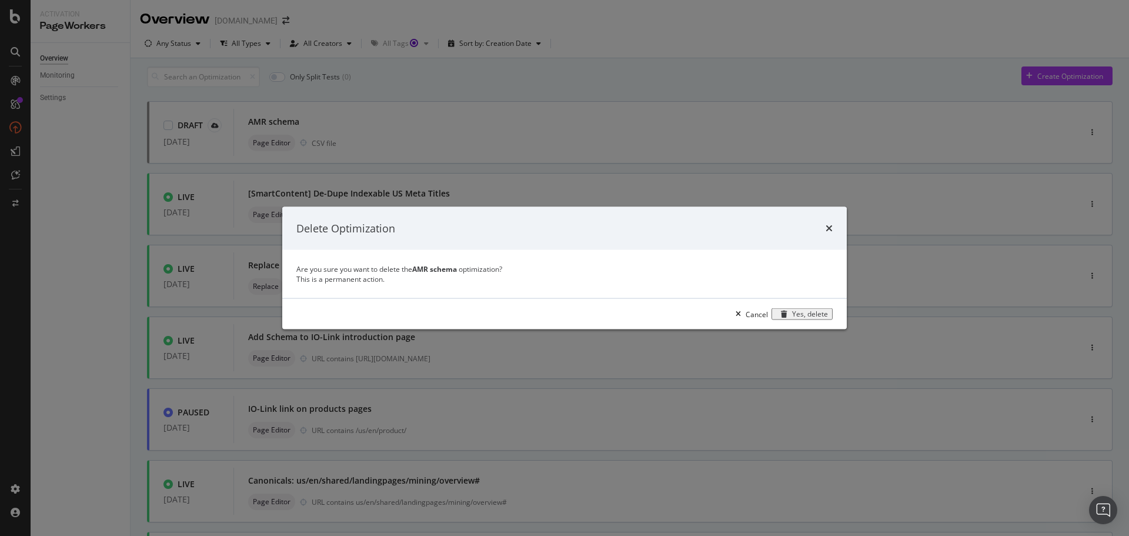
click at [792, 318] on div "Yes, delete" at bounding box center [810, 314] width 36 height 8
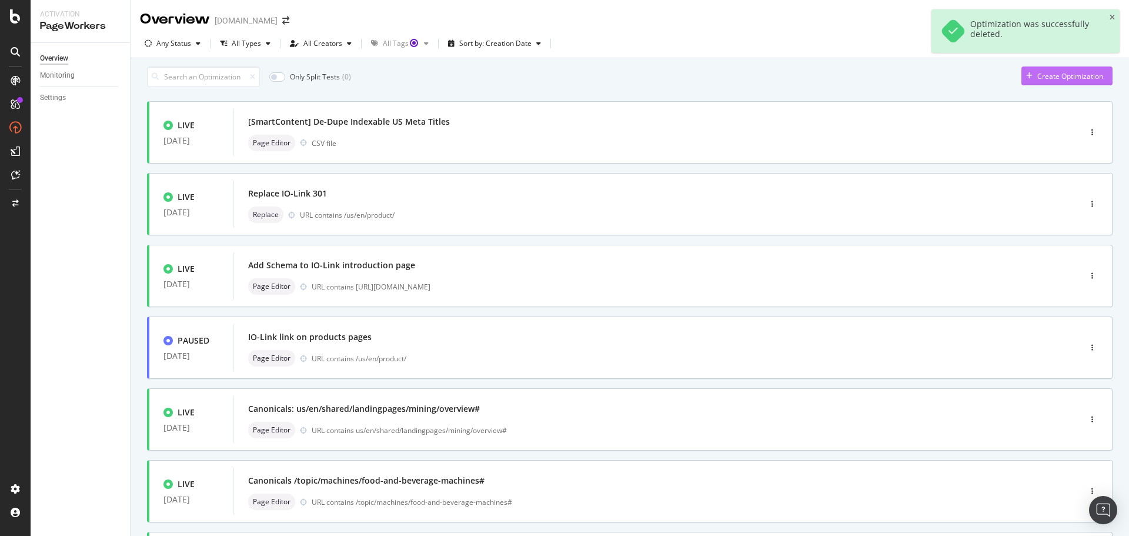
drag, startPoint x: 1044, startPoint y: 71, endPoint x: 1052, endPoint y: 79, distance: 11.2
click at [1044, 72] on div "Only Split Tests ( 0 ) Create Optimization LIVE [DATE] [SmartContent] De-Dupe I…" at bounding box center [630, 454] width 966 height 777
click at [1052, 79] on div "Create Optimization" at bounding box center [1070, 76] width 66 height 10
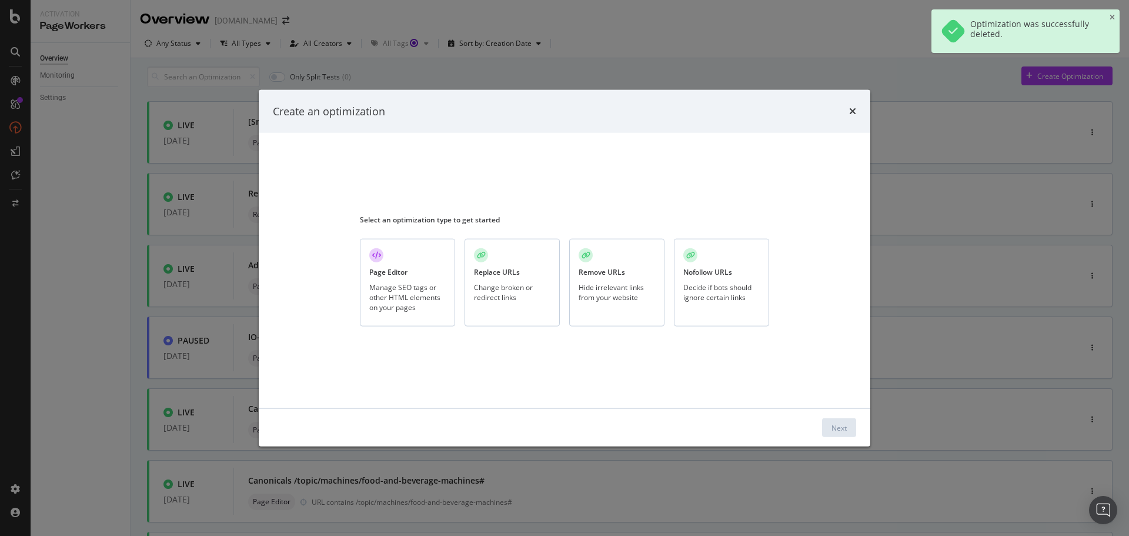
click at [435, 296] on div "Manage SEO tags or other HTML elements on your pages" at bounding box center [407, 297] width 76 height 30
drag, startPoint x: 857, startPoint y: 416, endPoint x: 829, endPoint y: 426, distance: 30.3
click at [855, 416] on div "Next" at bounding box center [565, 428] width 612 height 38
click at [829, 426] on button "Next" at bounding box center [839, 427] width 34 height 19
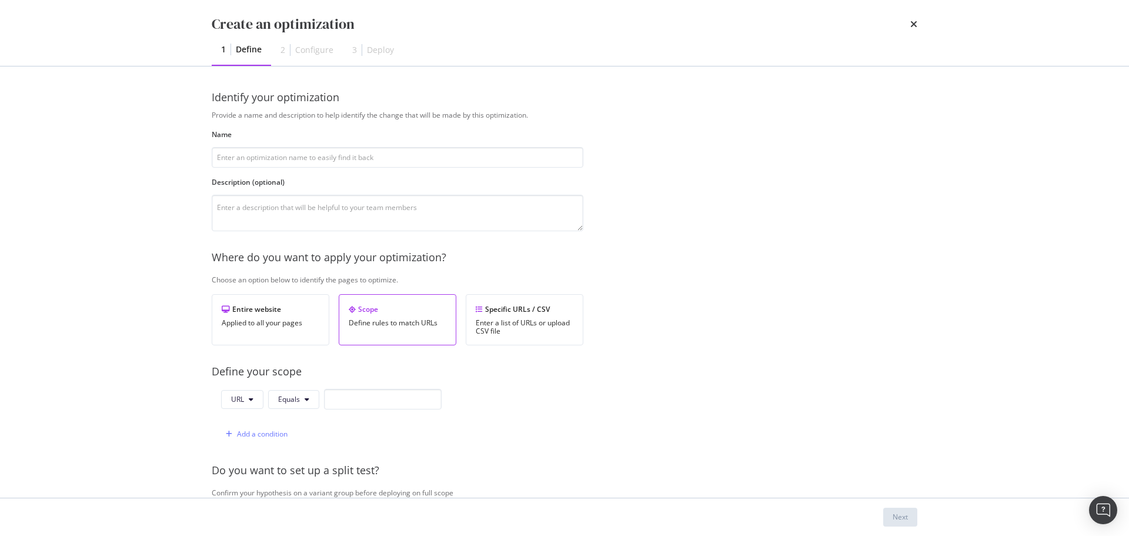
type input "A"
type input "AMR Schema"
click at [476, 326] on div "Enter a list of URLs or upload CSV file" at bounding box center [525, 327] width 98 height 16
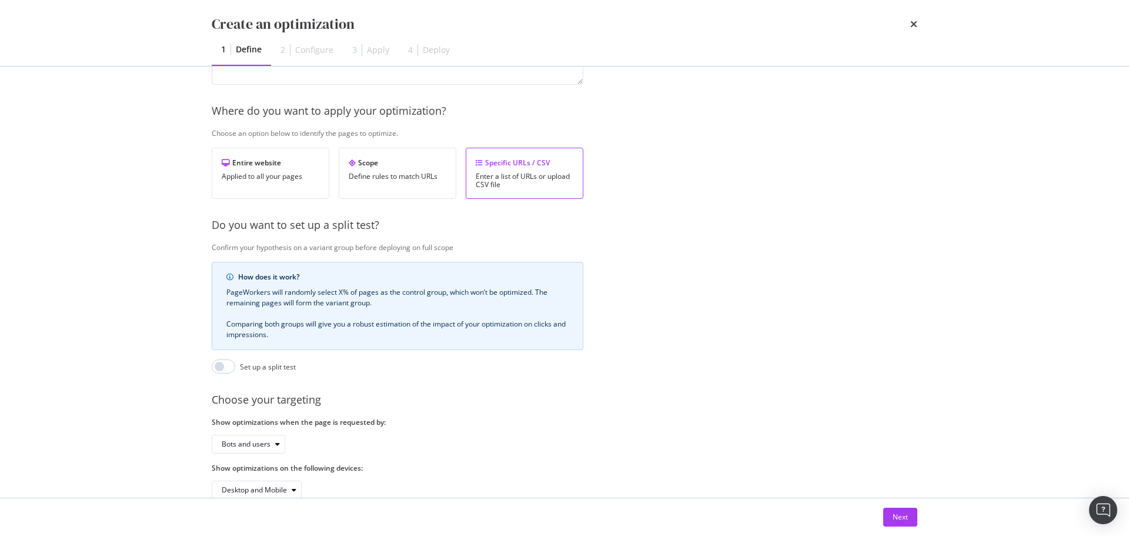
scroll to position [181, 0]
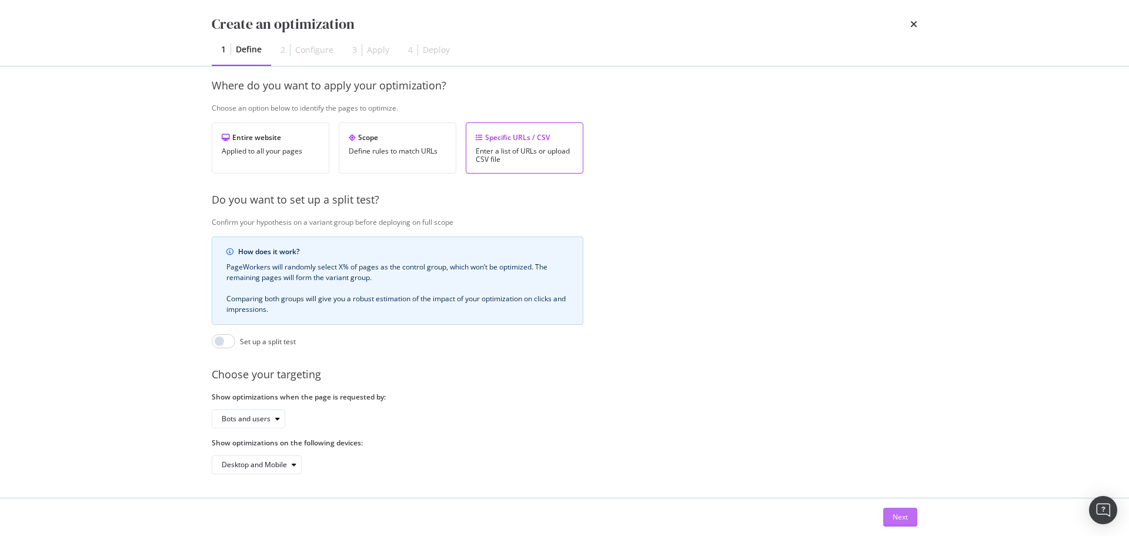
click at [908, 522] on button "Next" at bounding box center [900, 517] width 34 height 19
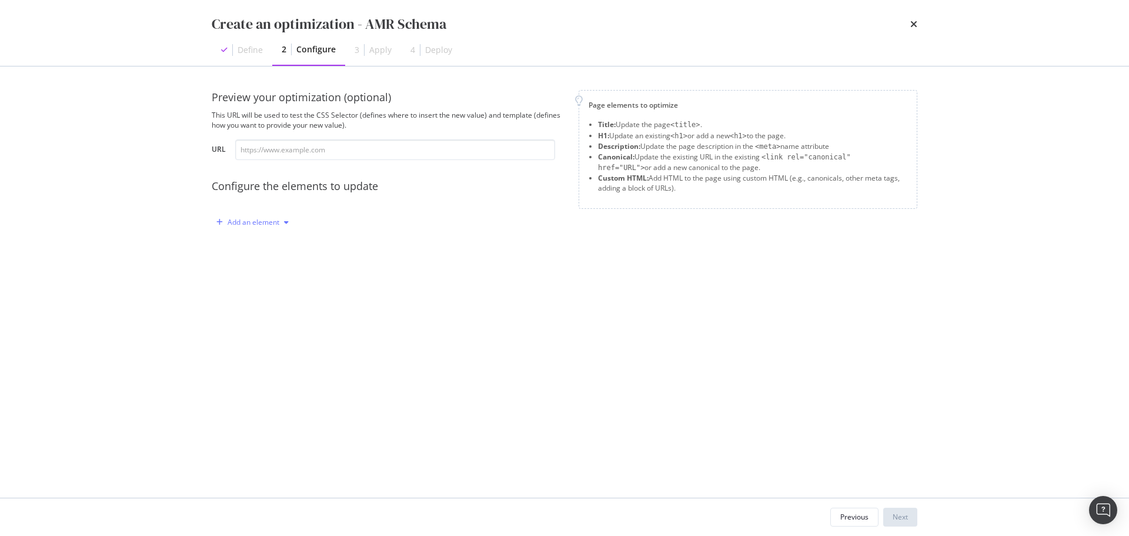
click at [283, 220] on div "modal" at bounding box center [286, 222] width 14 height 7
click at [280, 319] on div "Custom HTML" at bounding box center [266, 323] width 46 height 10
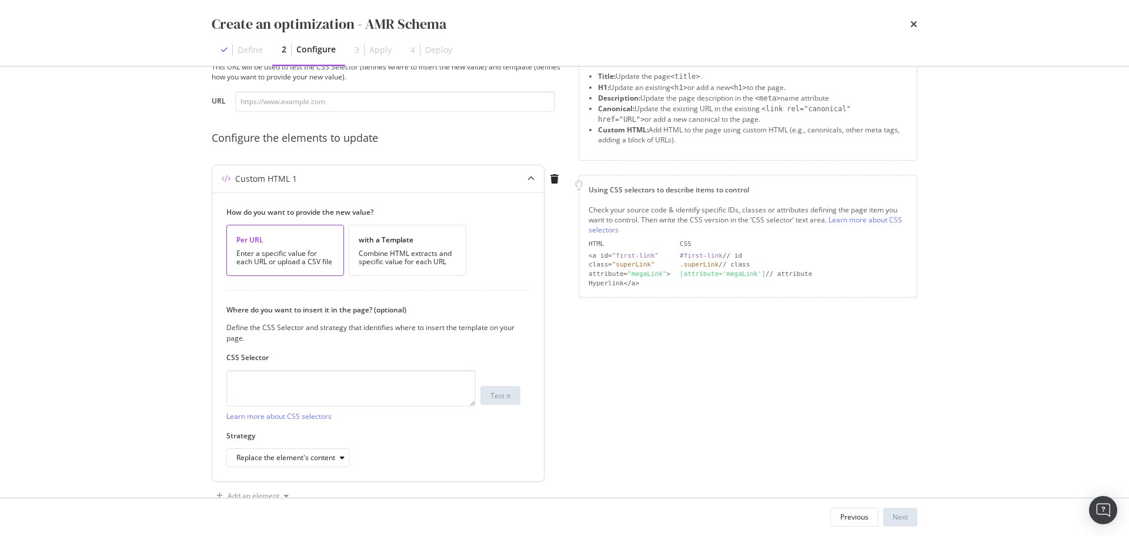
scroll to position [79, 0]
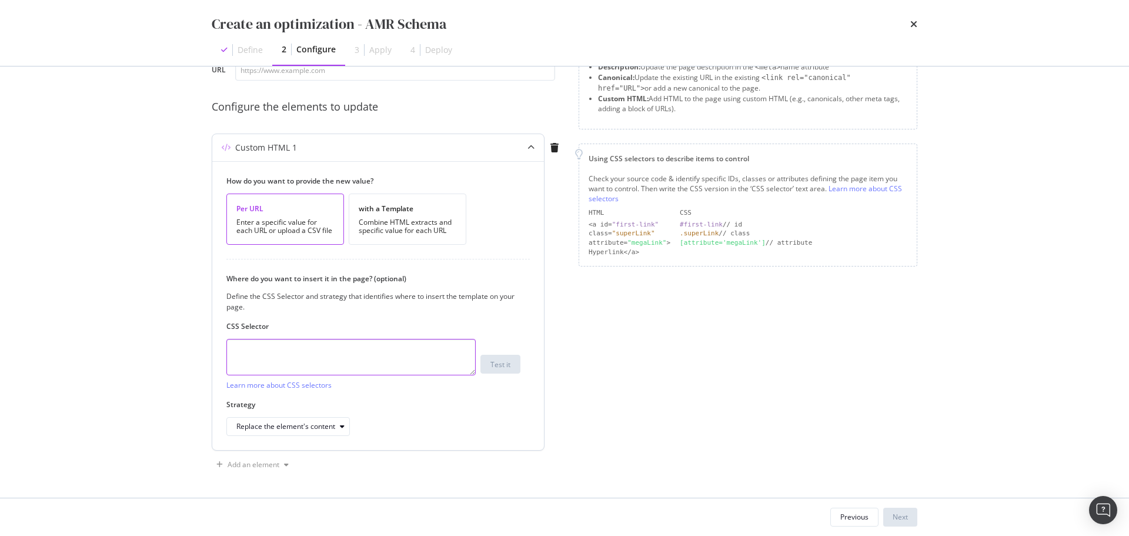
click at [409, 358] on textarea "modal" at bounding box center [350, 357] width 249 height 36
paste textarea "#y9qi2 > script"
type textarea "#y9qi2 > script"
click at [298, 432] on div "Replace the element's content" at bounding box center [292, 426] width 113 height 16
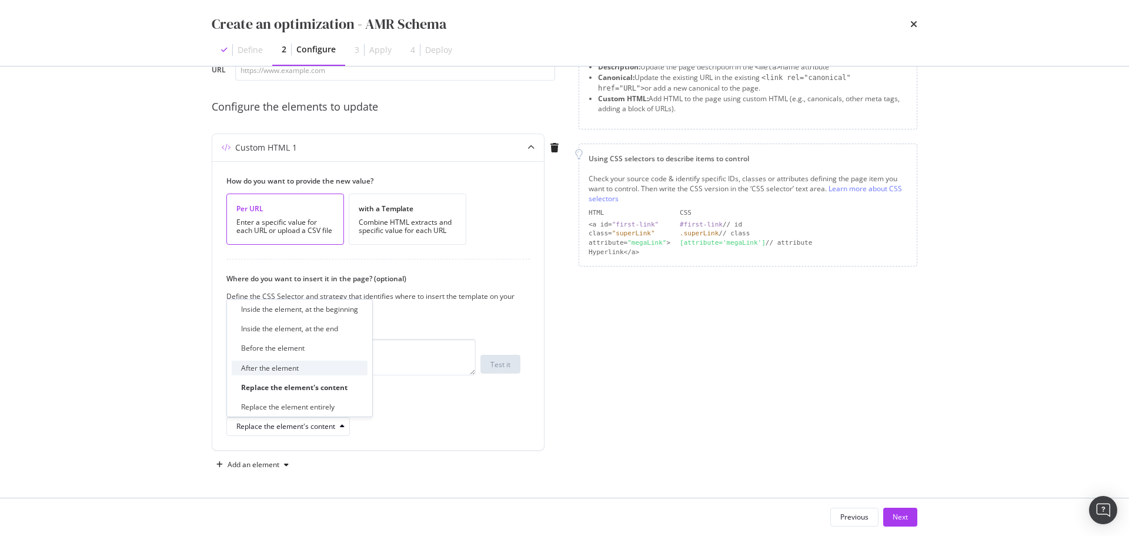
click at [299, 369] on div "After the element" at bounding box center [270, 368] width 58 height 10
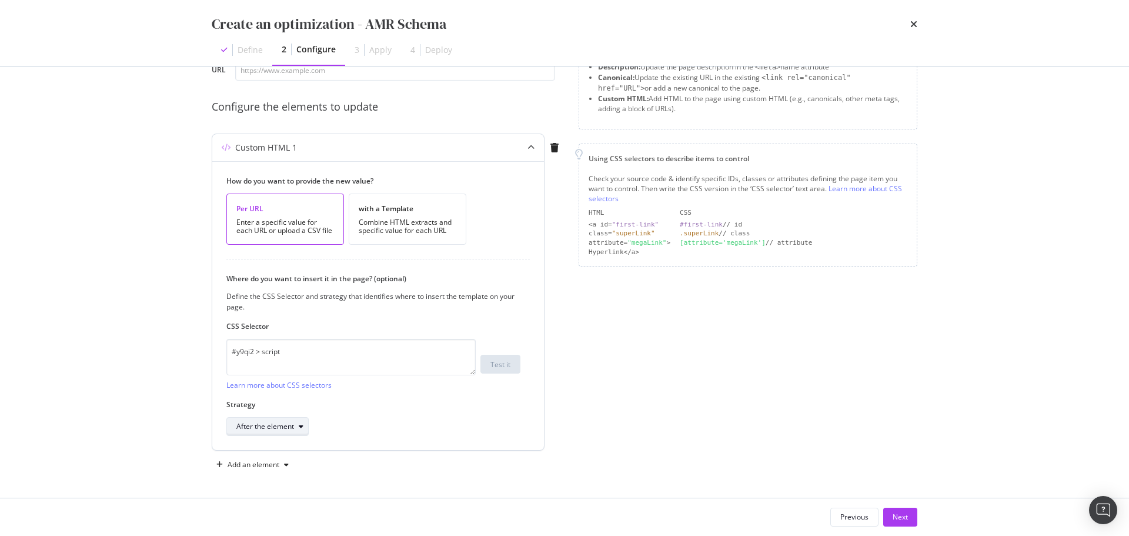
click at [298, 428] on div "modal" at bounding box center [301, 426] width 14 height 7
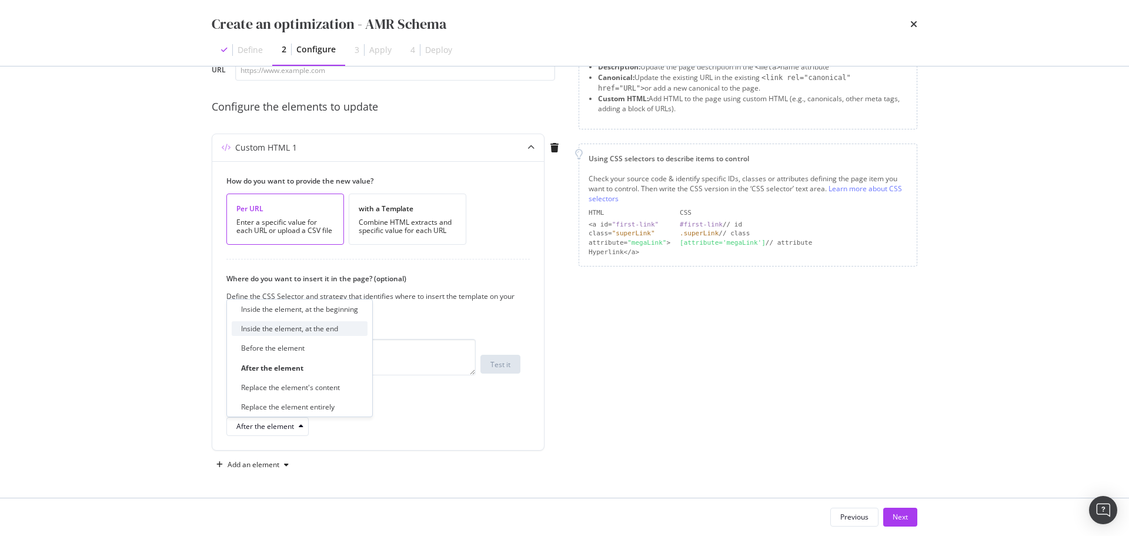
click at [308, 331] on div "Inside the element, at the end" at bounding box center [289, 328] width 97 height 10
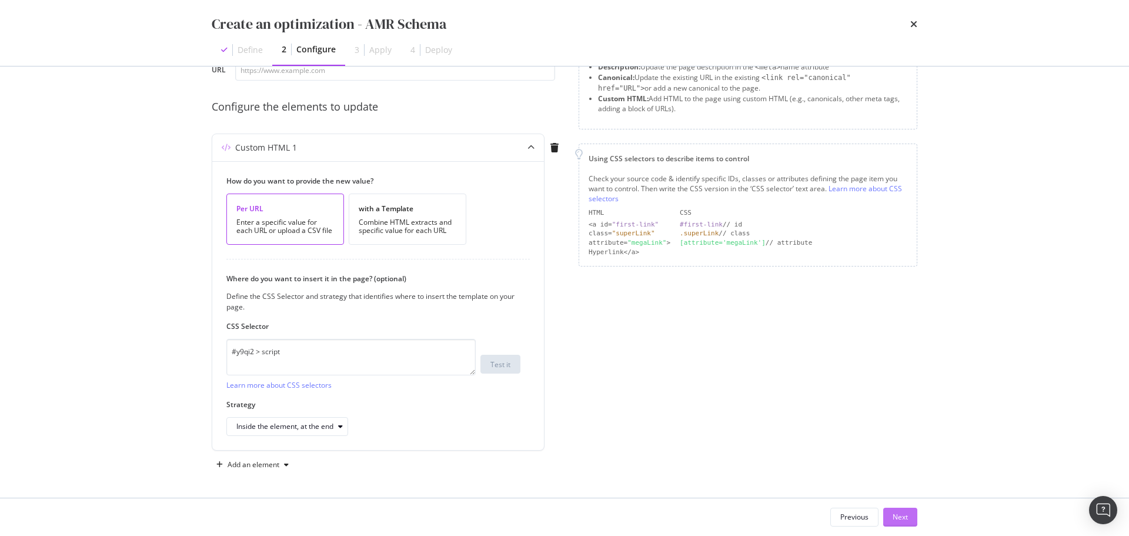
click at [916, 512] on button "Next" at bounding box center [900, 517] width 34 height 19
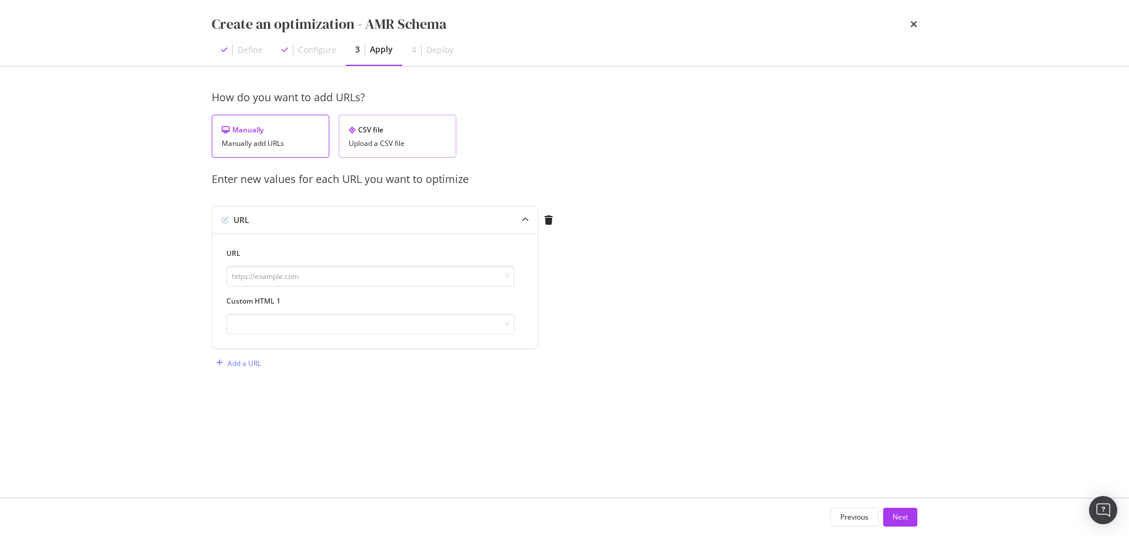
click at [386, 139] on div "Upload a CSV file" at bounding box center [398, 143] width 98 height 8
click at [418, 198] on div "Download" at bounding box center [414, 197] width 33 height 10
click at [244, 224] on div "Upload .CSV file" at bounding box center [255, 220] width 52 height 10
click at [897, 514] on div "Next" at bounding box center [900, 517] width 15 height 10
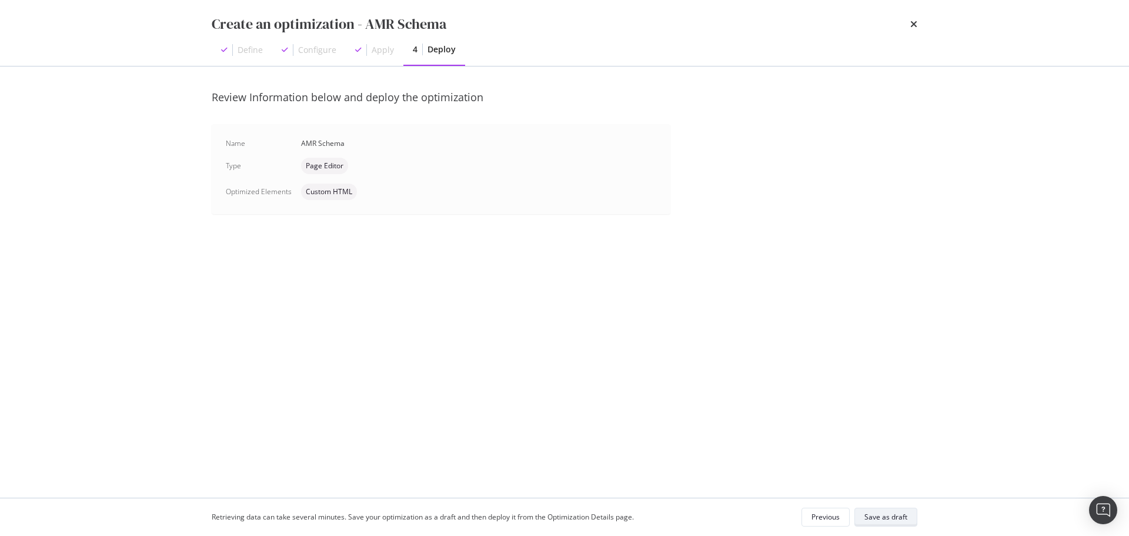
click at [907, 515] on button "Save as draft" at bounding box center [886, 517] width 63 height 19
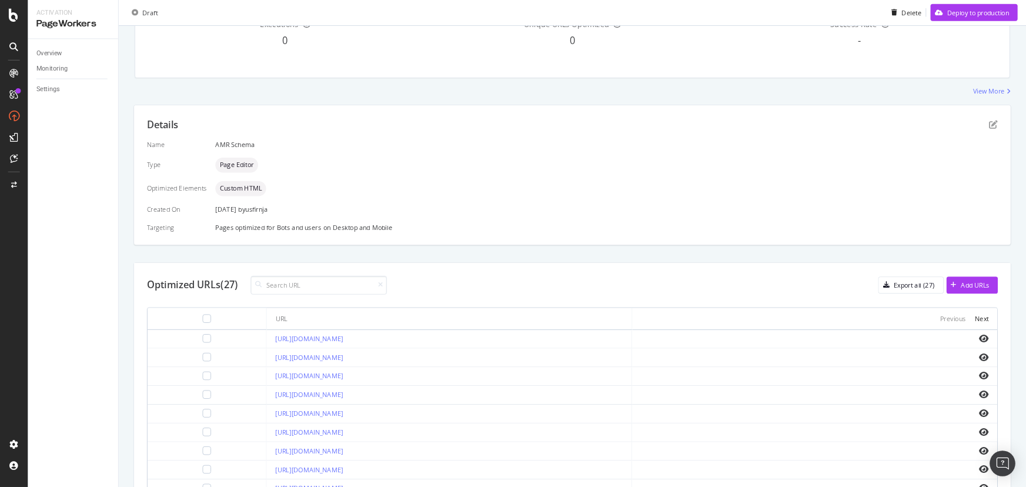
scroll to position [235, 0]
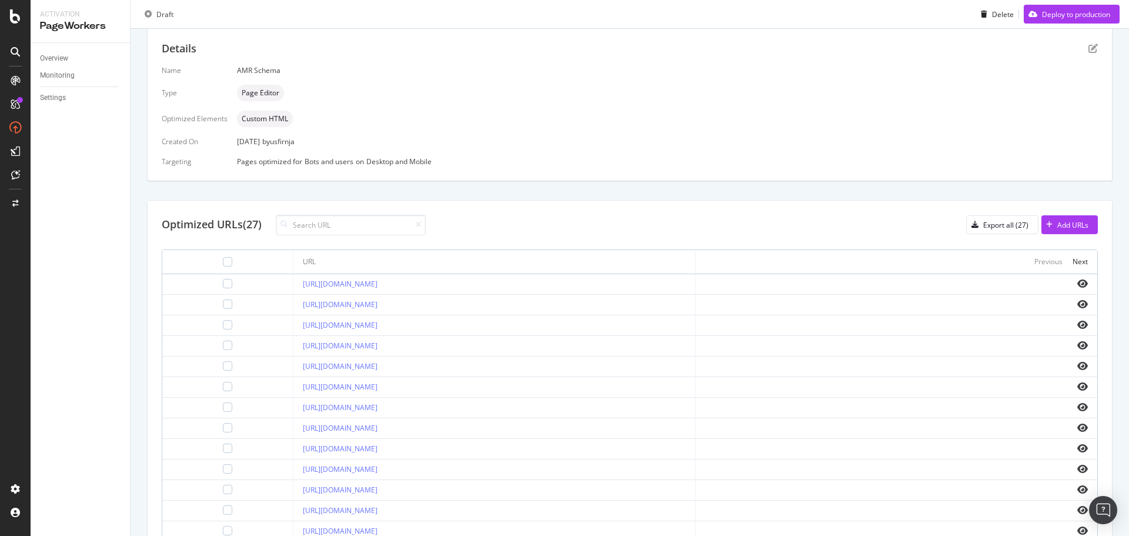
drag, startPoint x: 534, startPoint y: 302, endPoint x: 244, endPoint y: 308, distance: 290.0
click at [293, 308] on td "[URL][DOMAIN_NAME]" at bounding box center [494, 305] width 402 height 21
copy link "[URL][DOMAIN_NAME]"
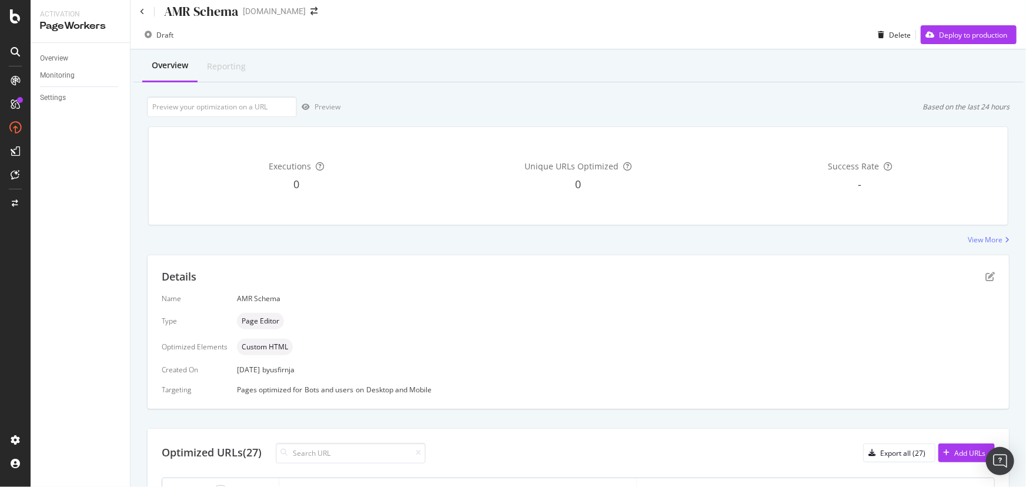
scroll to position [0, 0]
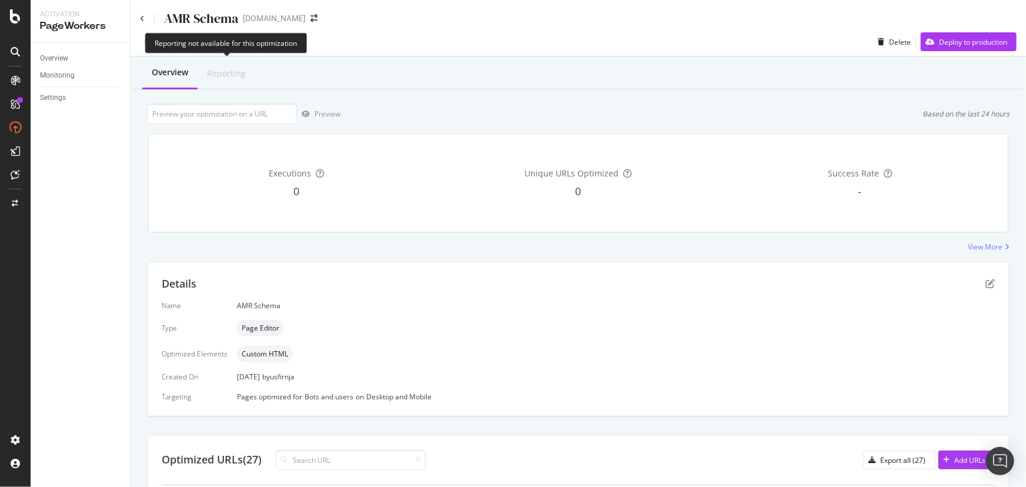
click at [223, 86] on div "Reporting" at bounding box center [227, 73] width 58 height 31
click at [223, 112] on input "url" at bounding box center [222, 114] width 150 height 21
paste input "[URL][DOMAIN_NAME]"
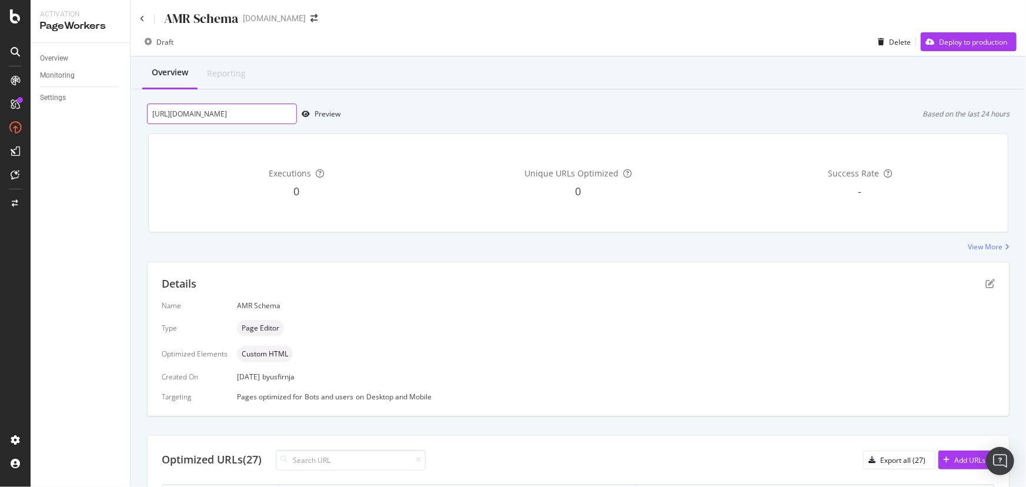
scroll to position [0, 129]
type input "[URL][DOMAIN_NAME]"
click at [325, 111] on div "Preview" at bounding box center [328, 114] width 26 height 10
